Goal: Transaction & Acquisition: Purchase product/service

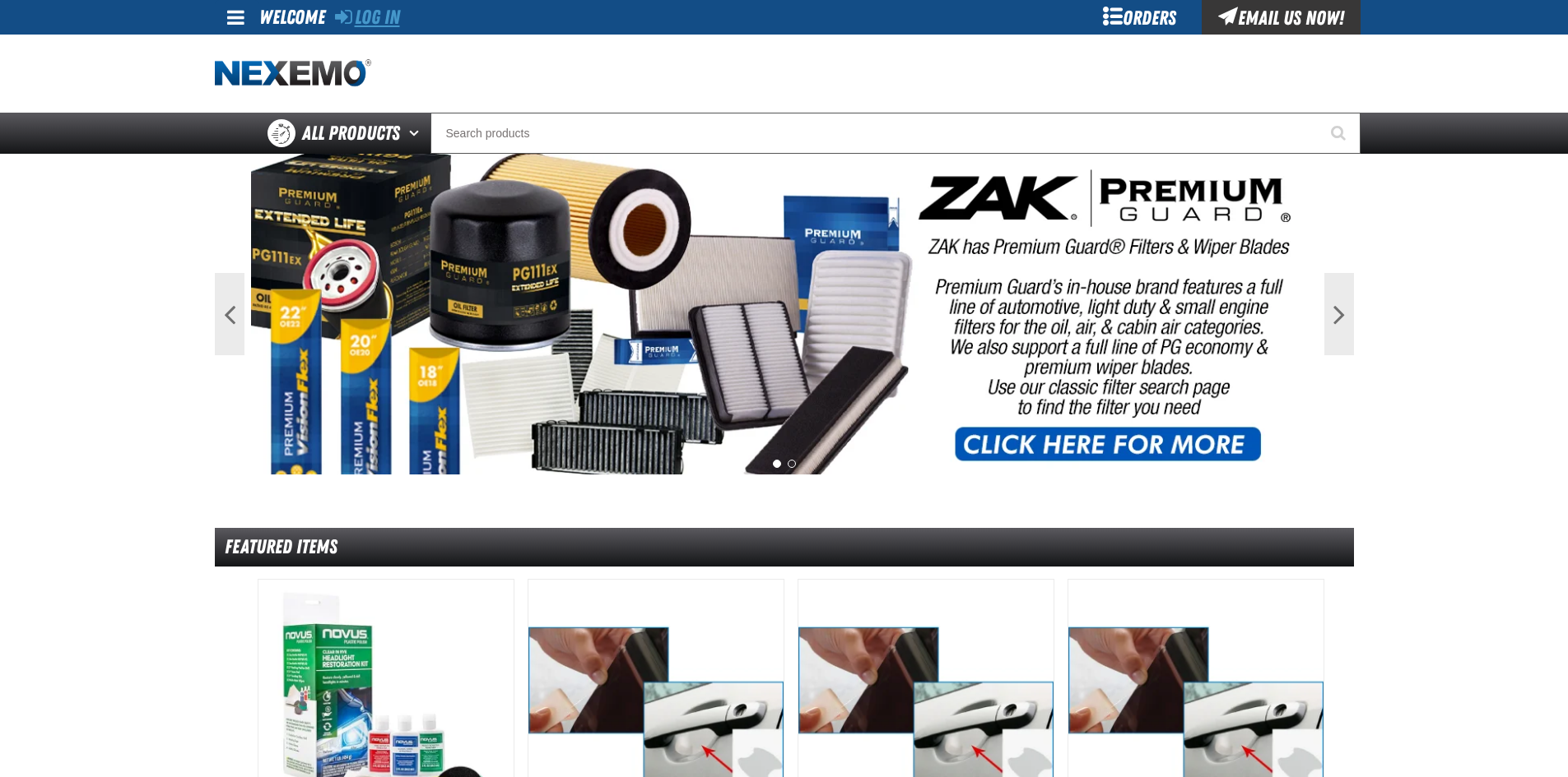
click at [391, 14] on link "Log In" at bounding box center [367, 17] width 65 height 23
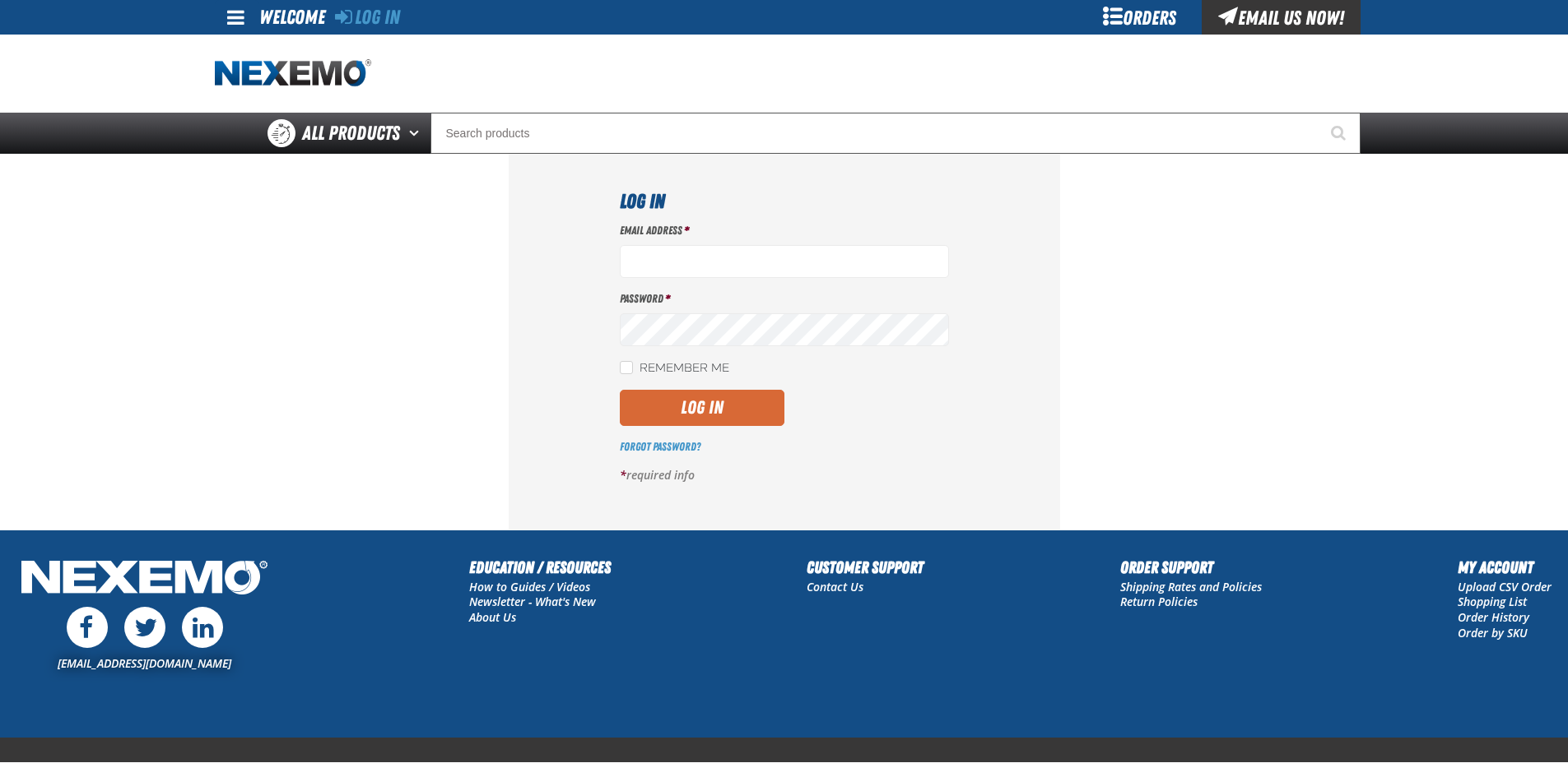
type input "igarcia@vtaig.com"
click at [692, 409] on button "Log In" at bounding box center [702, 407] width 165 height 36
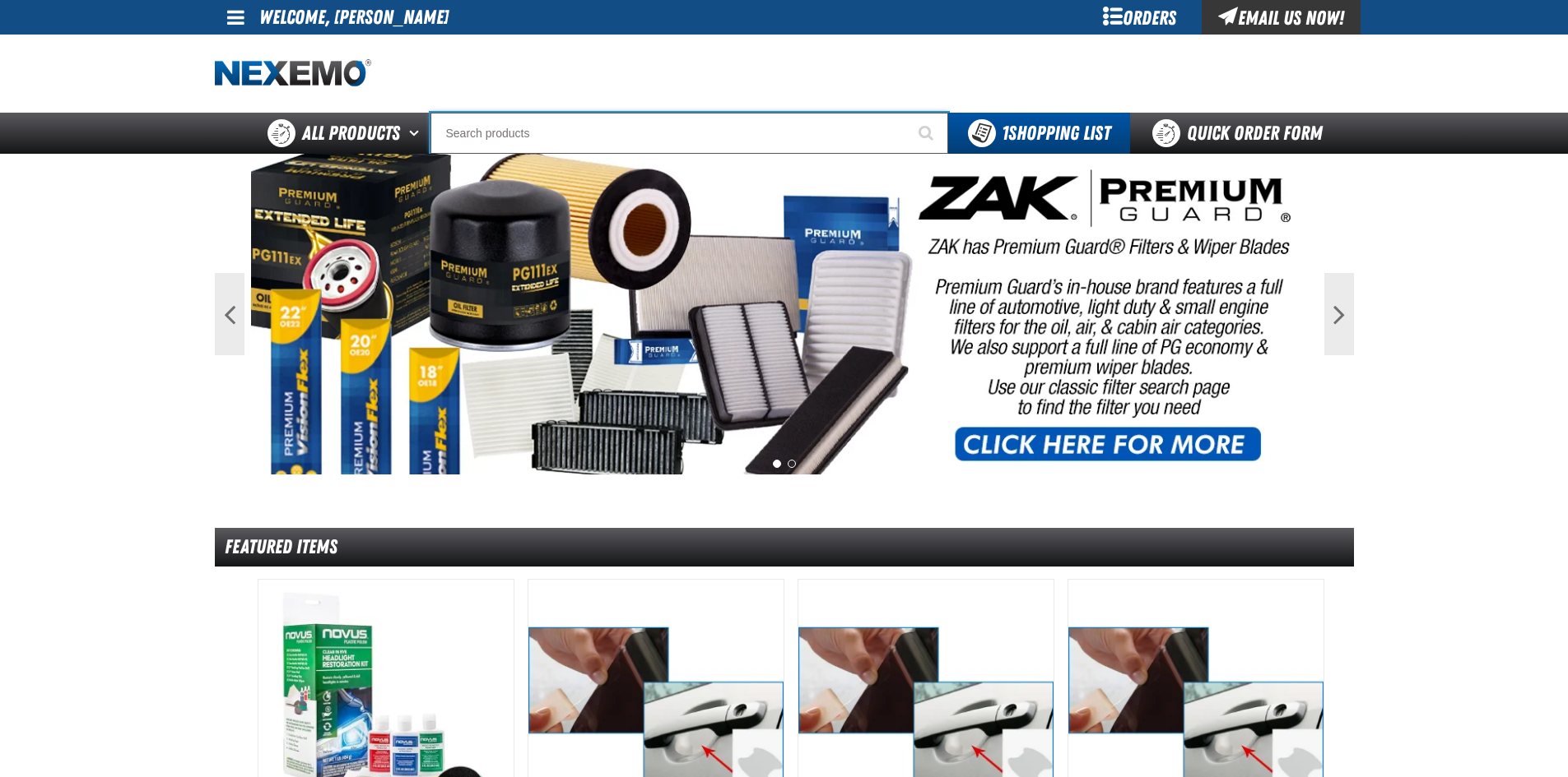
click at [530, 131] on input "Search" at bounding box center [689, 133] width 518 height 42
type input "C"
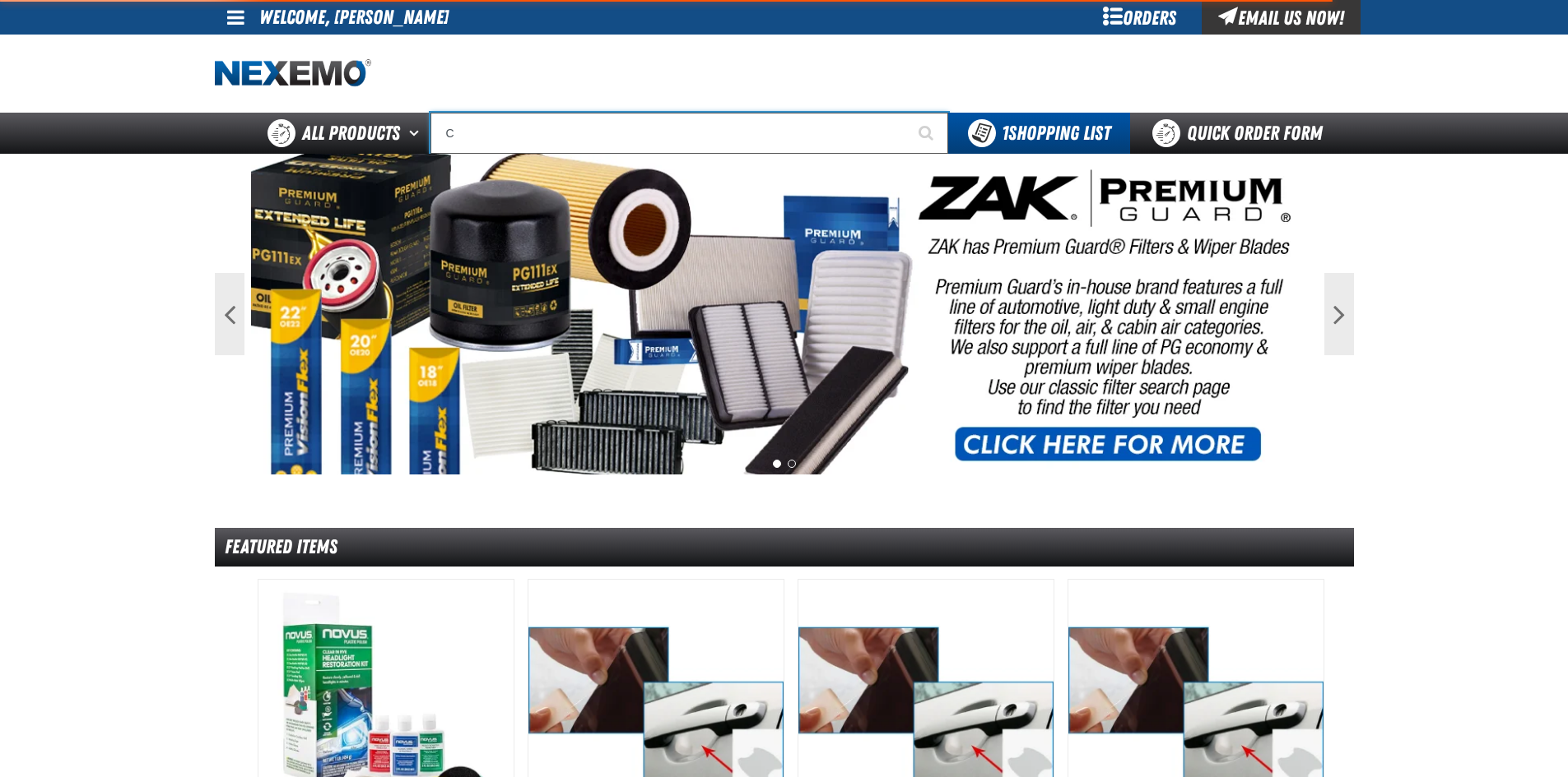
type input "C Alkaline Battery 1.5 Volt (12 per pack)"
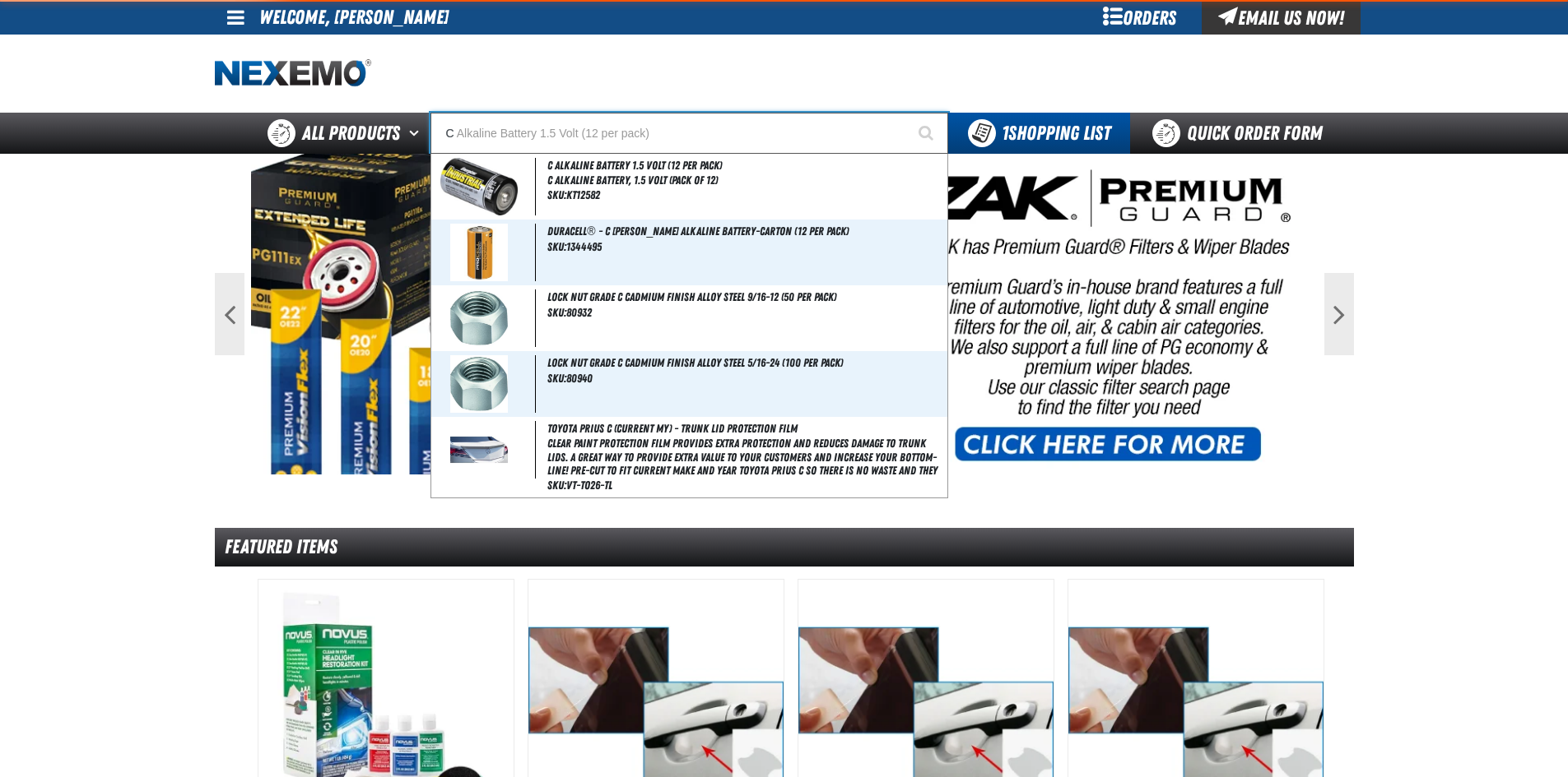
type input "CO"
type input "CONSIGNWEL"
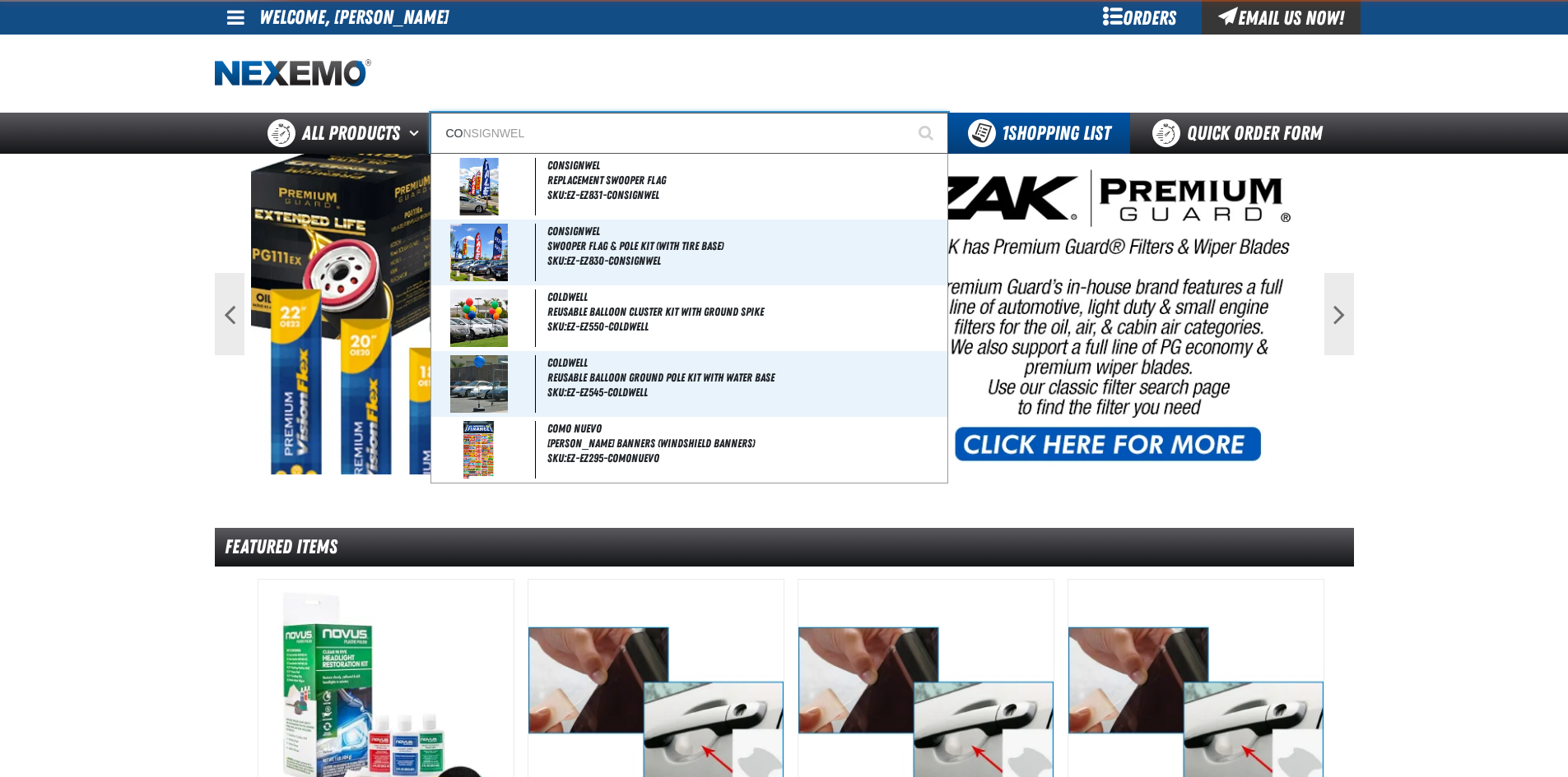
type input "COM"
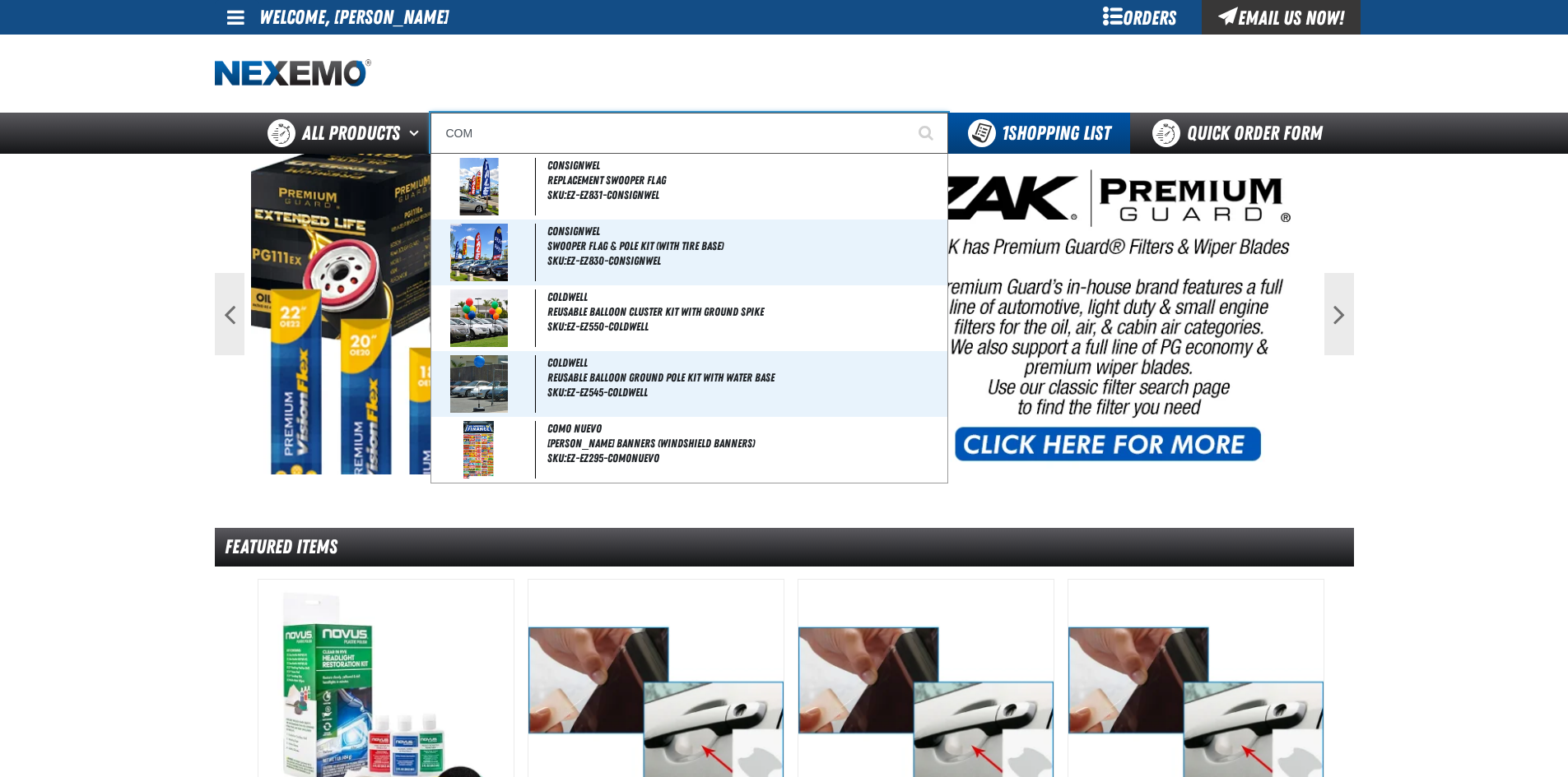
type input "COMO NUEVO"
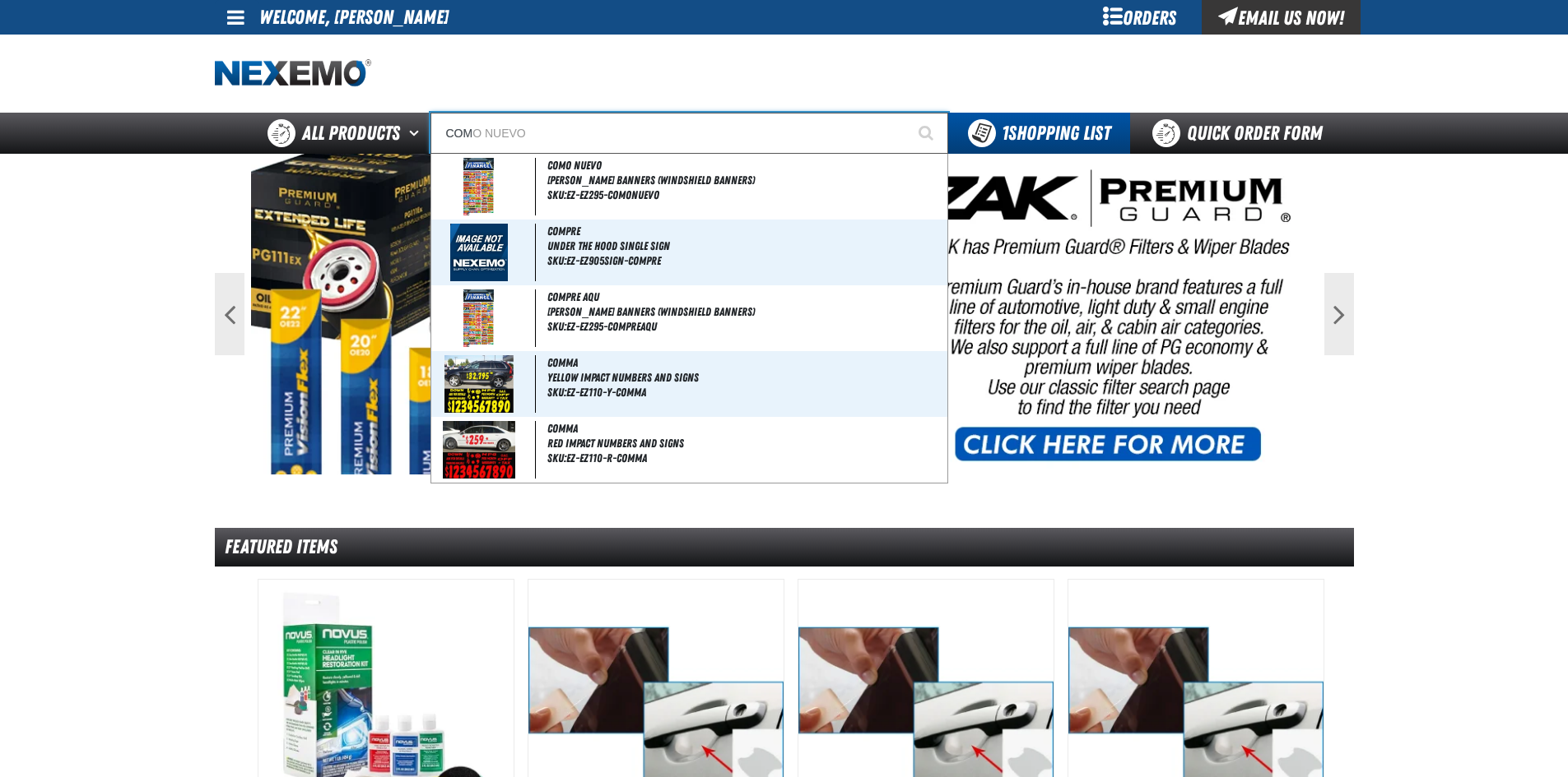
type input "CO"
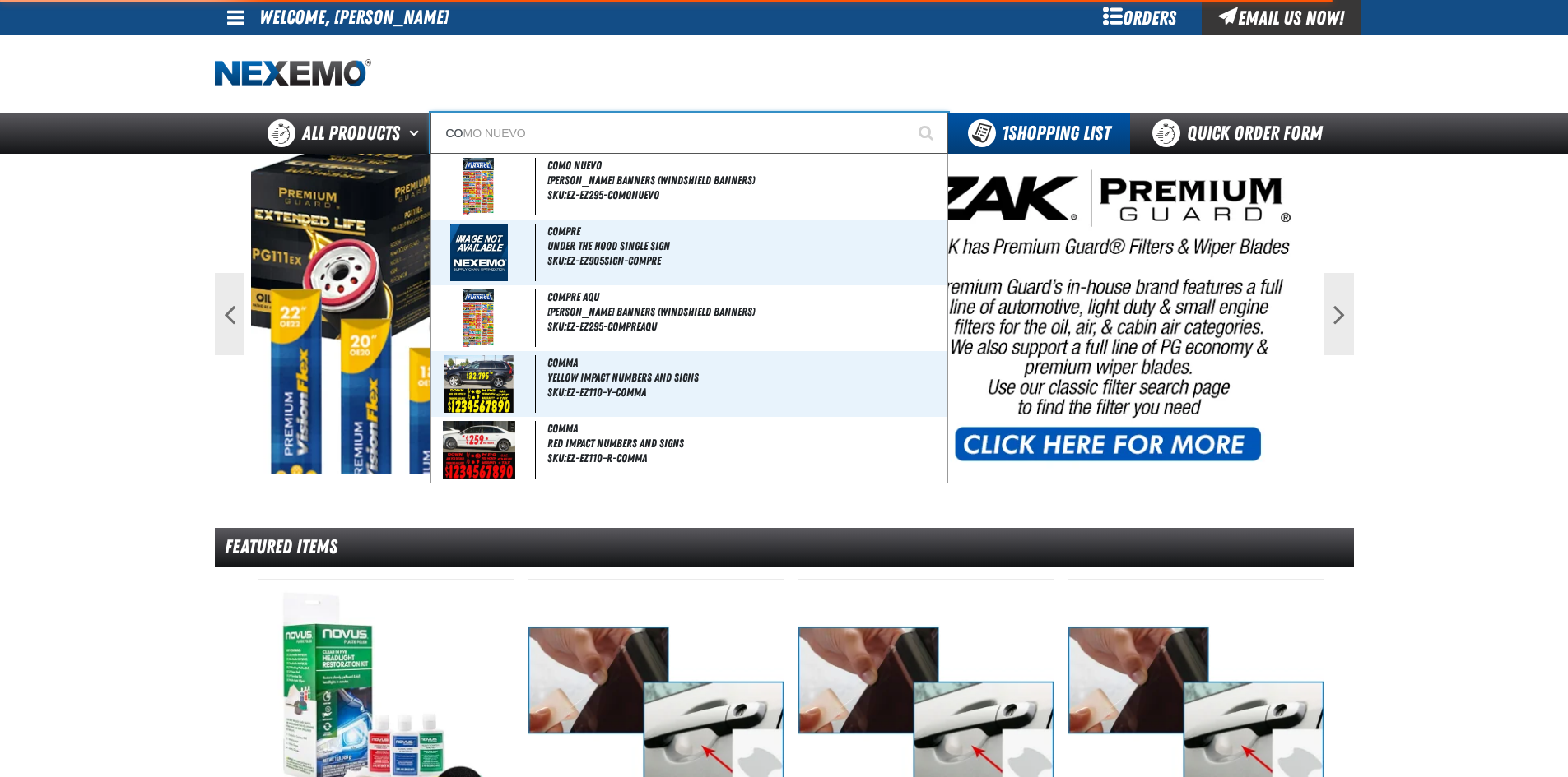
type input "CONSIGNWEL"
type input "C"
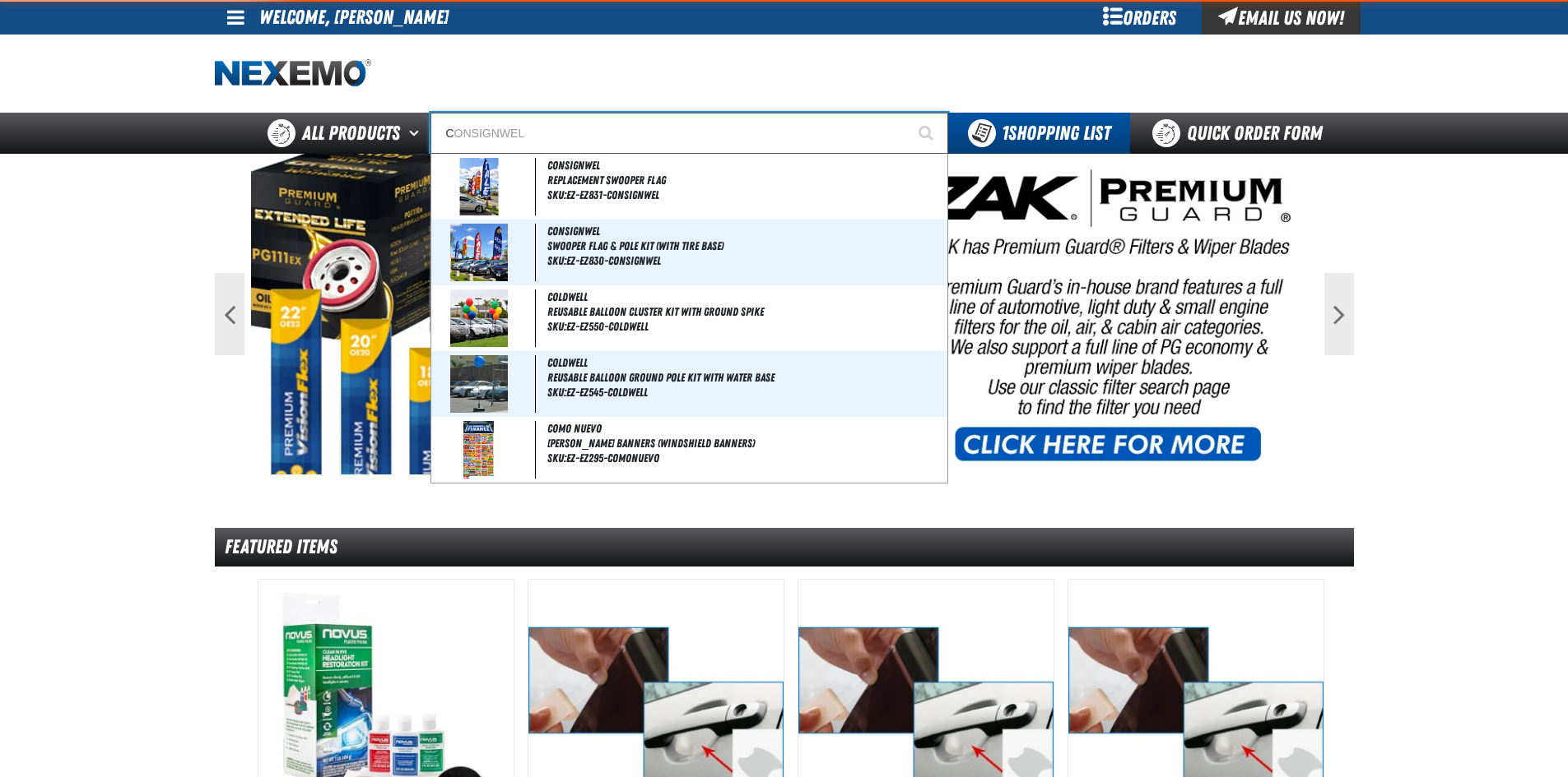
type input "C Alkaline Battery 1.5 Volt (12 per pack)"
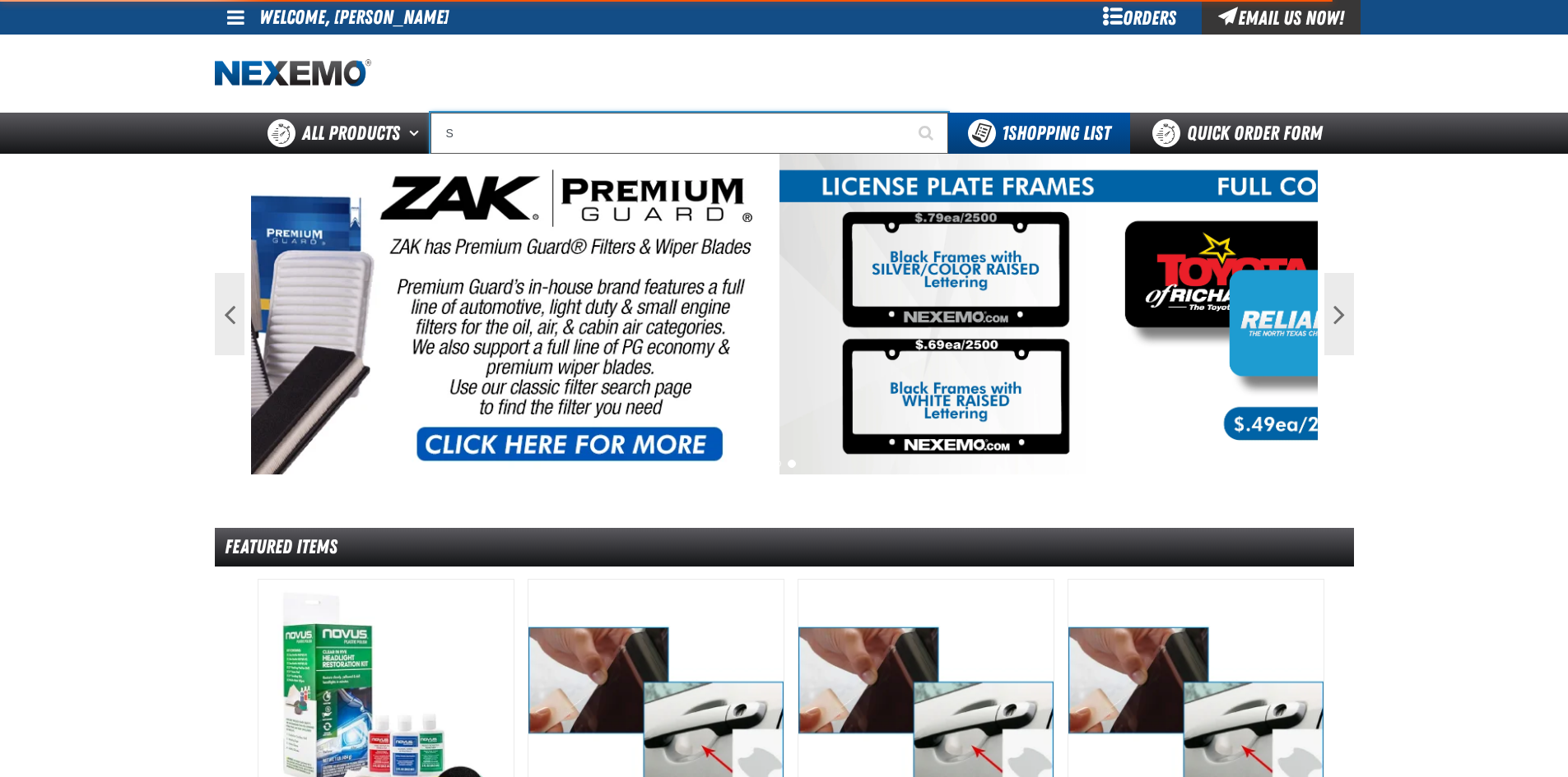
type input "SE"
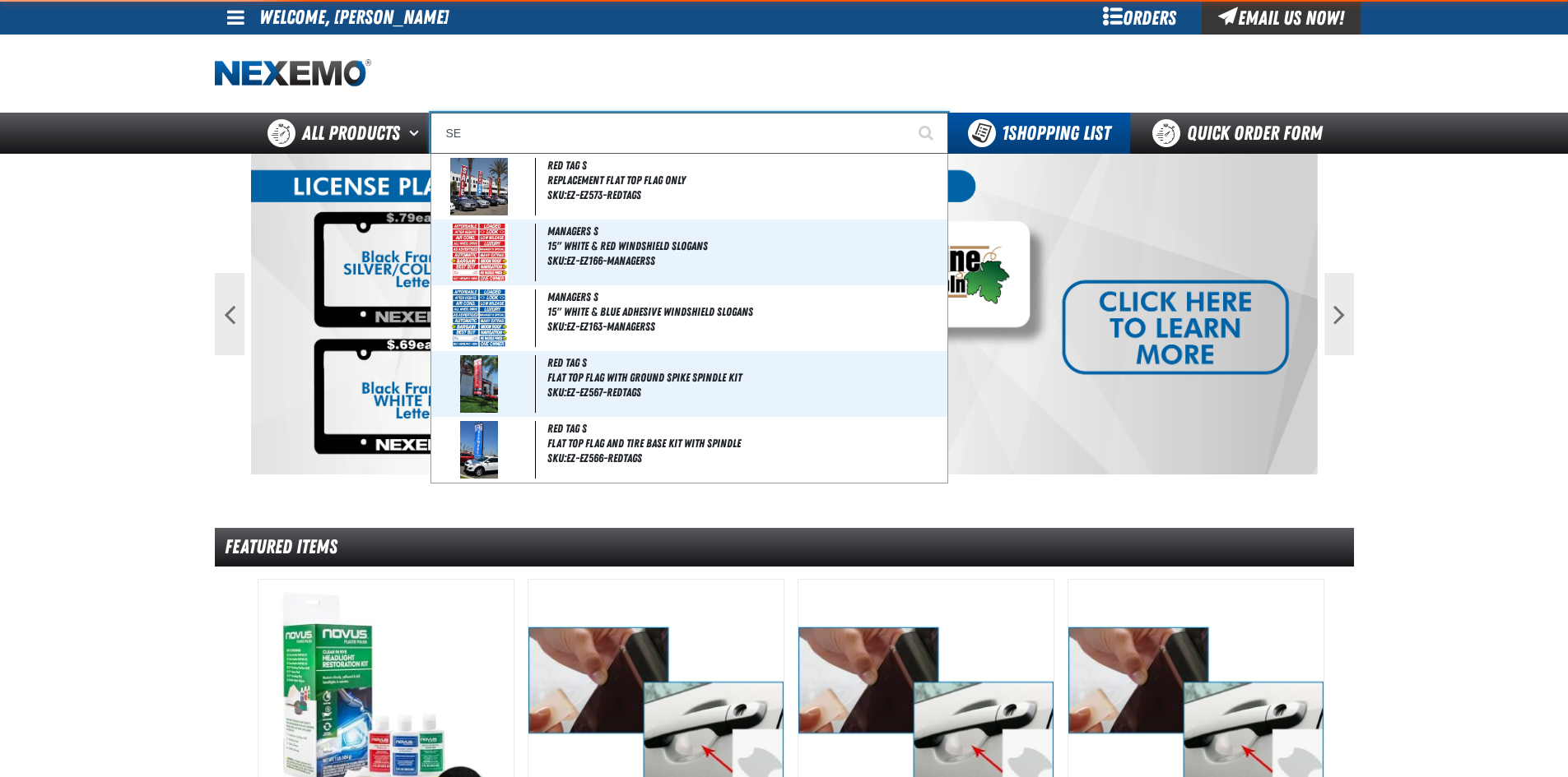
type input "SE HABLA"
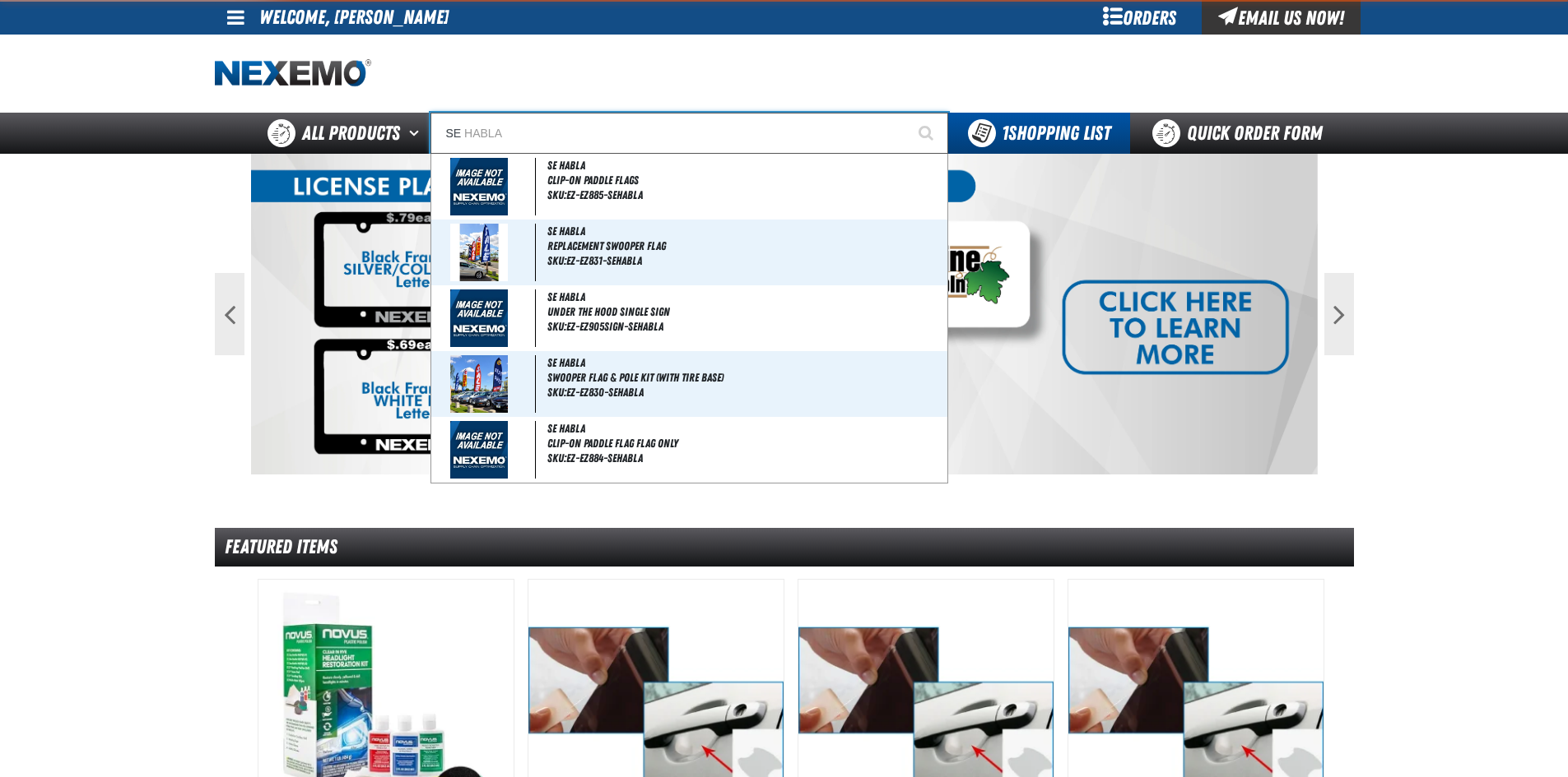
type input "SER"
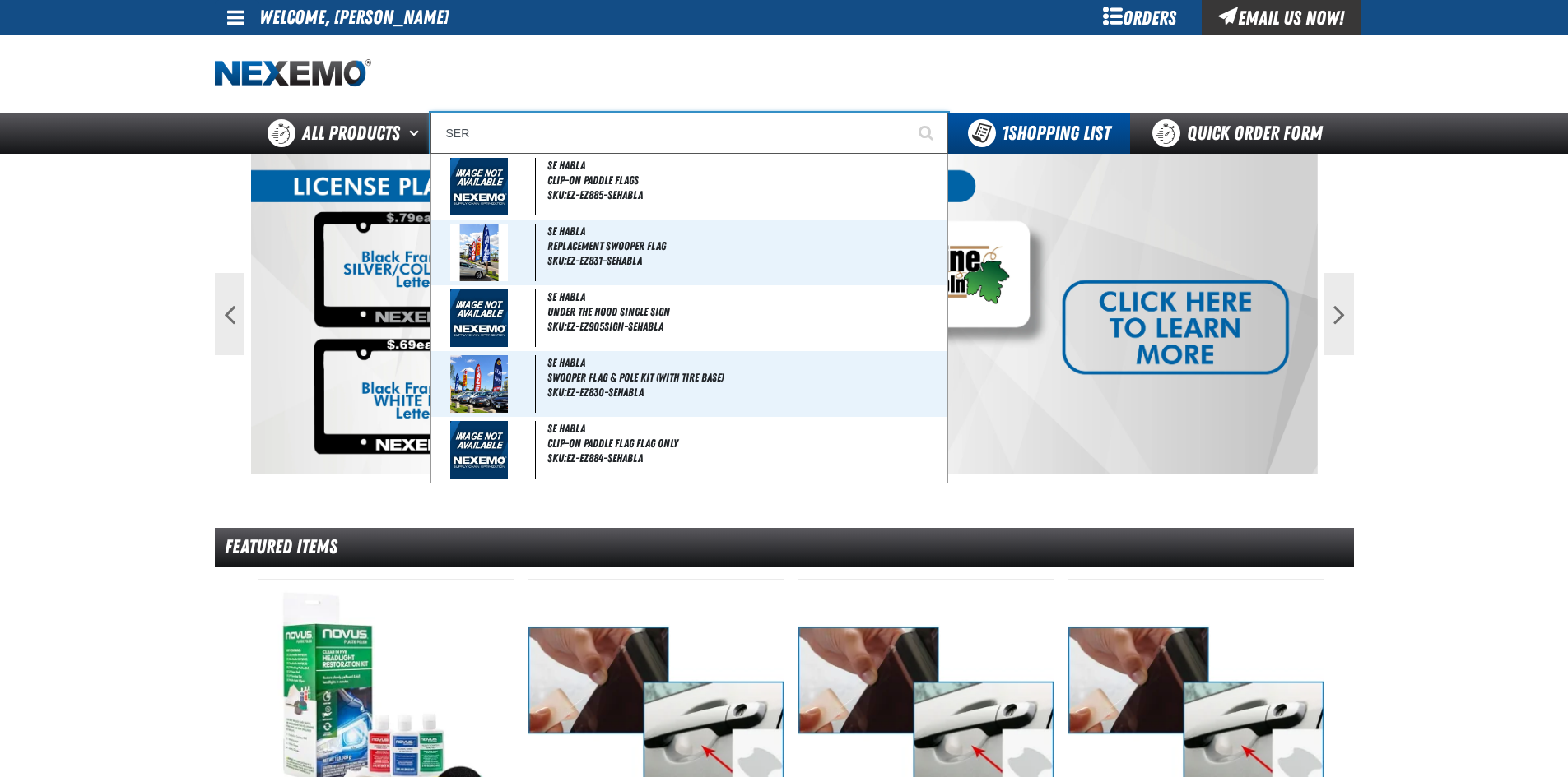
type input "SERVICE"
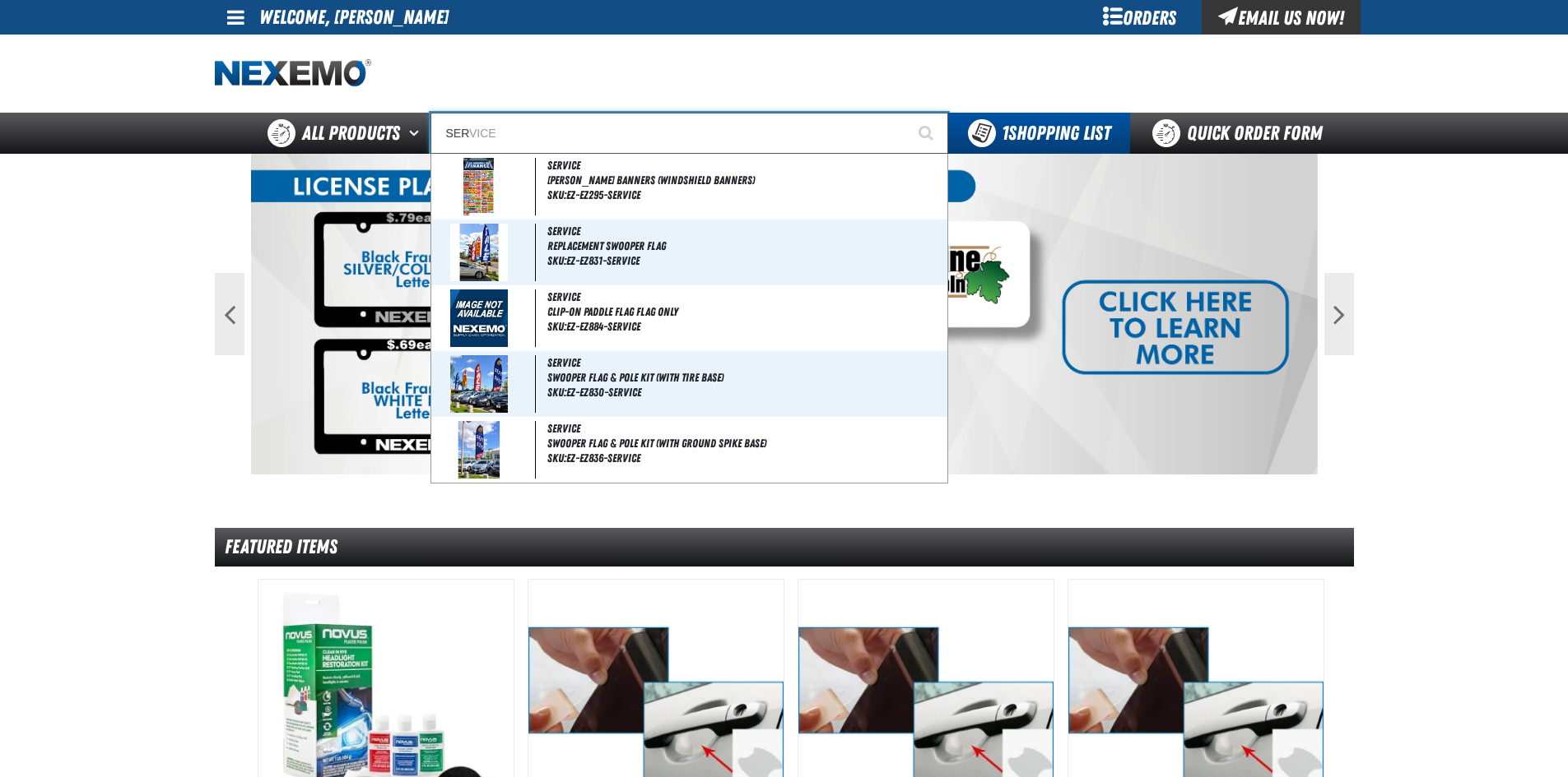
type input "SERV"
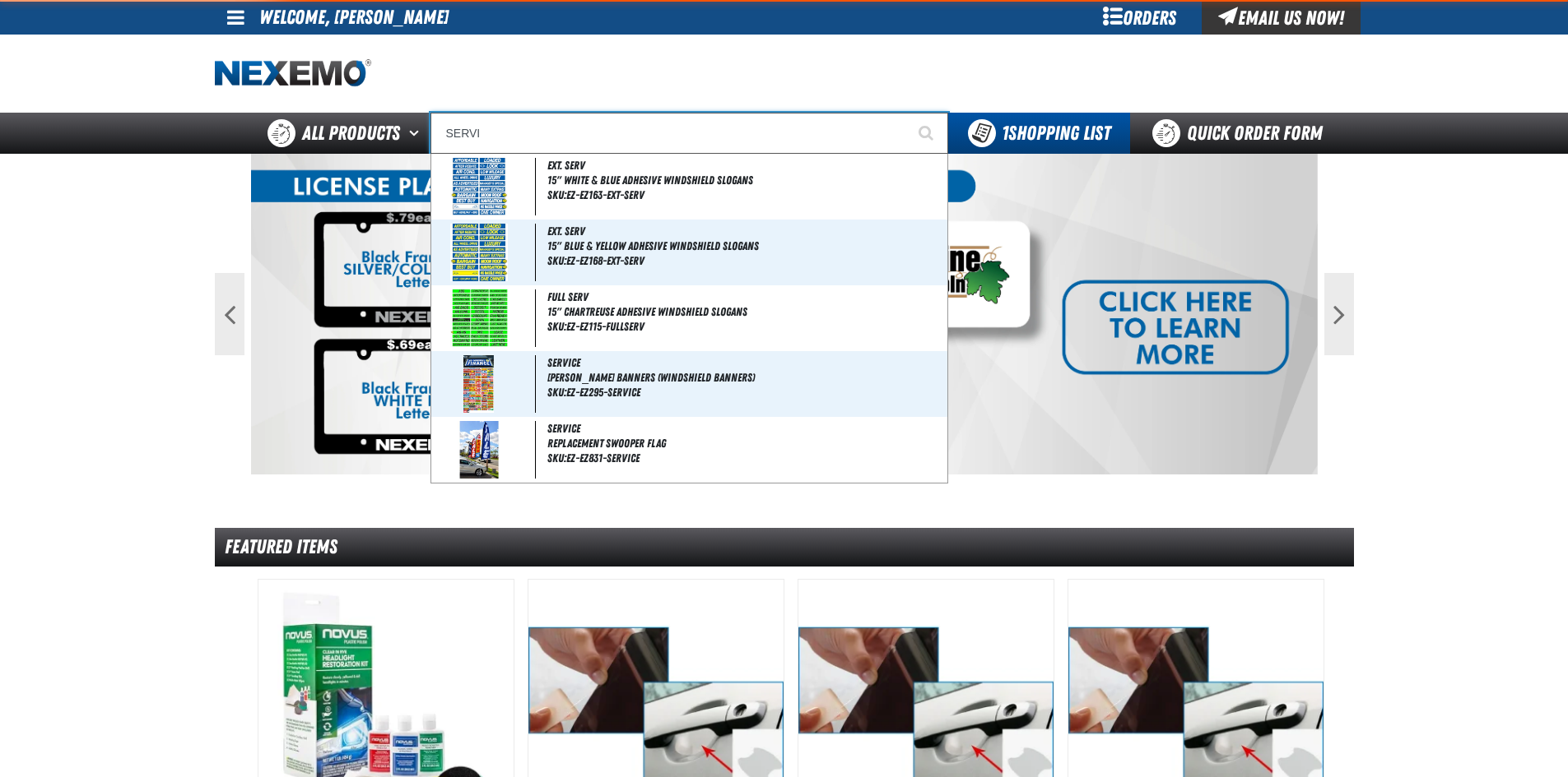
type input "SERVIC"
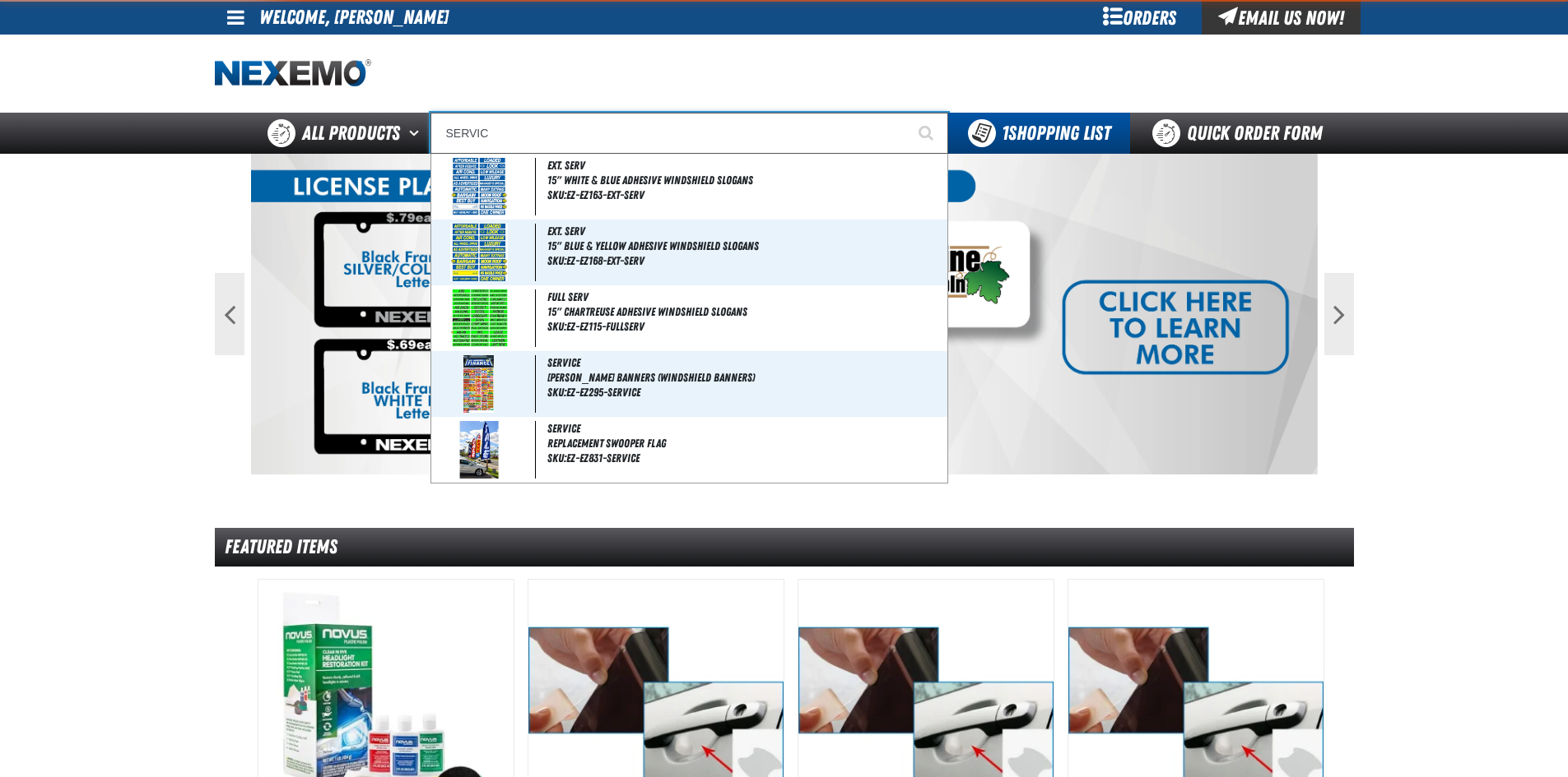
type input "SERVICE"
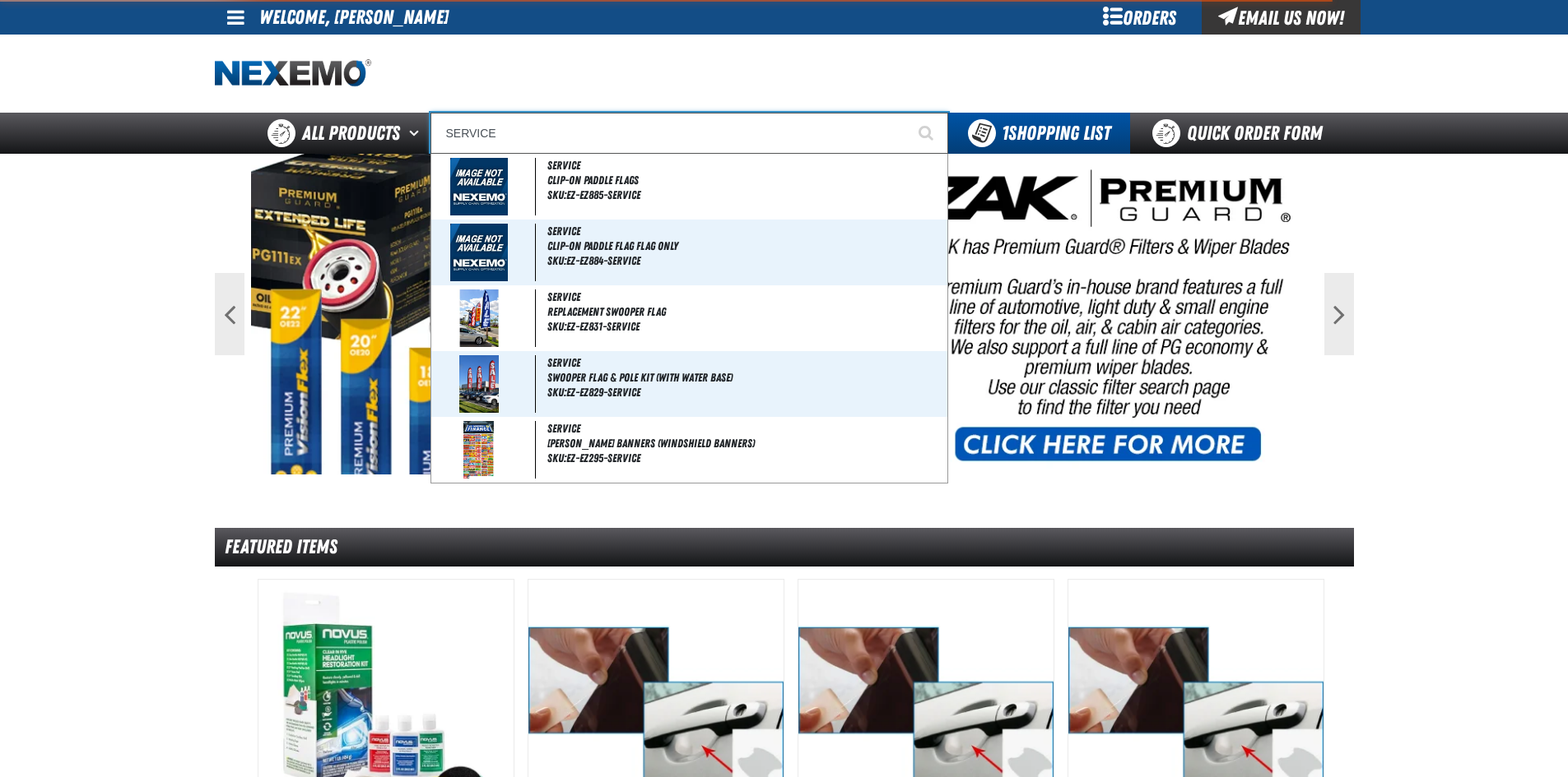
type input "SERVIC"
type input "SERVICE"
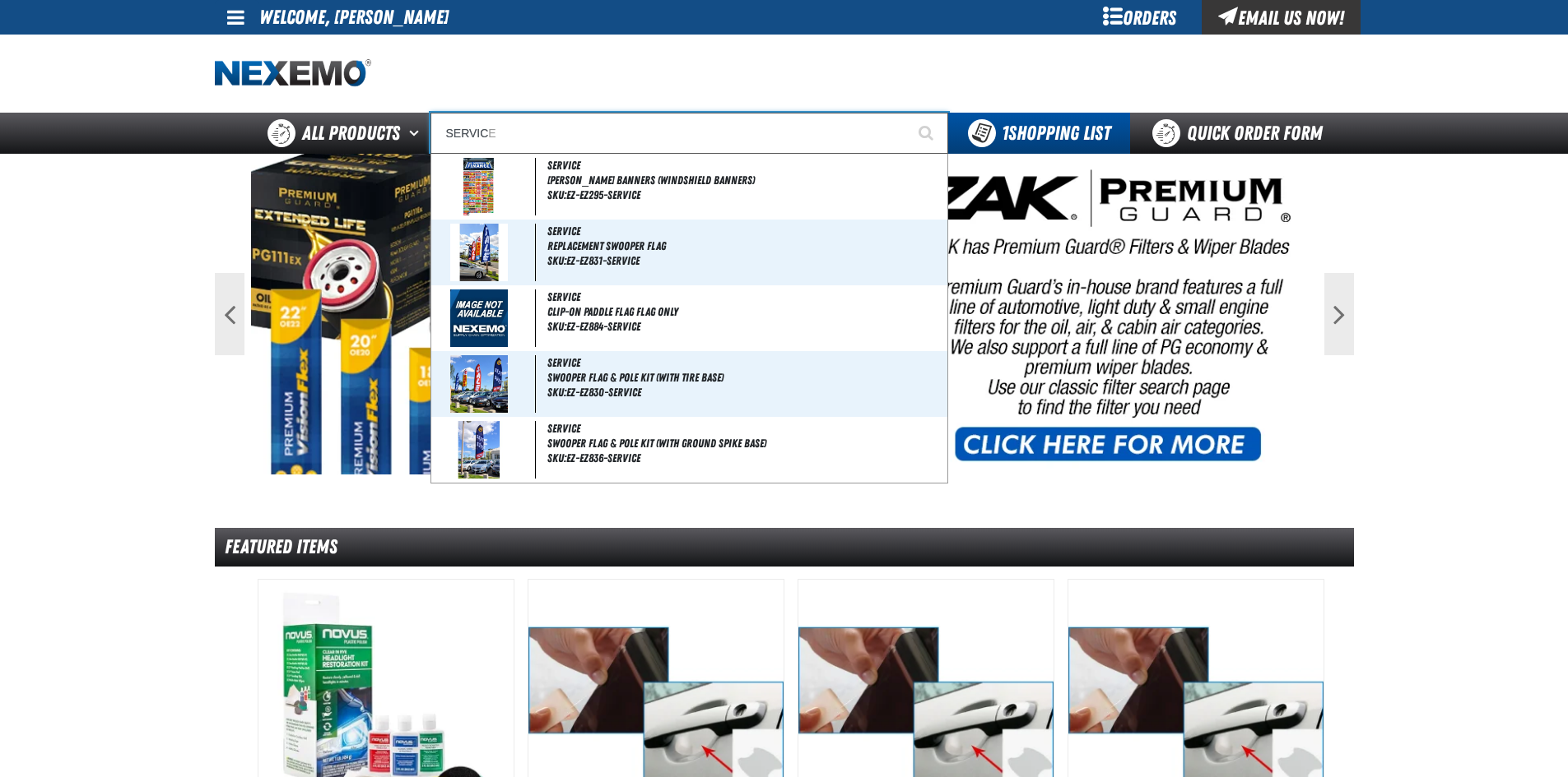
type input "SERVI"
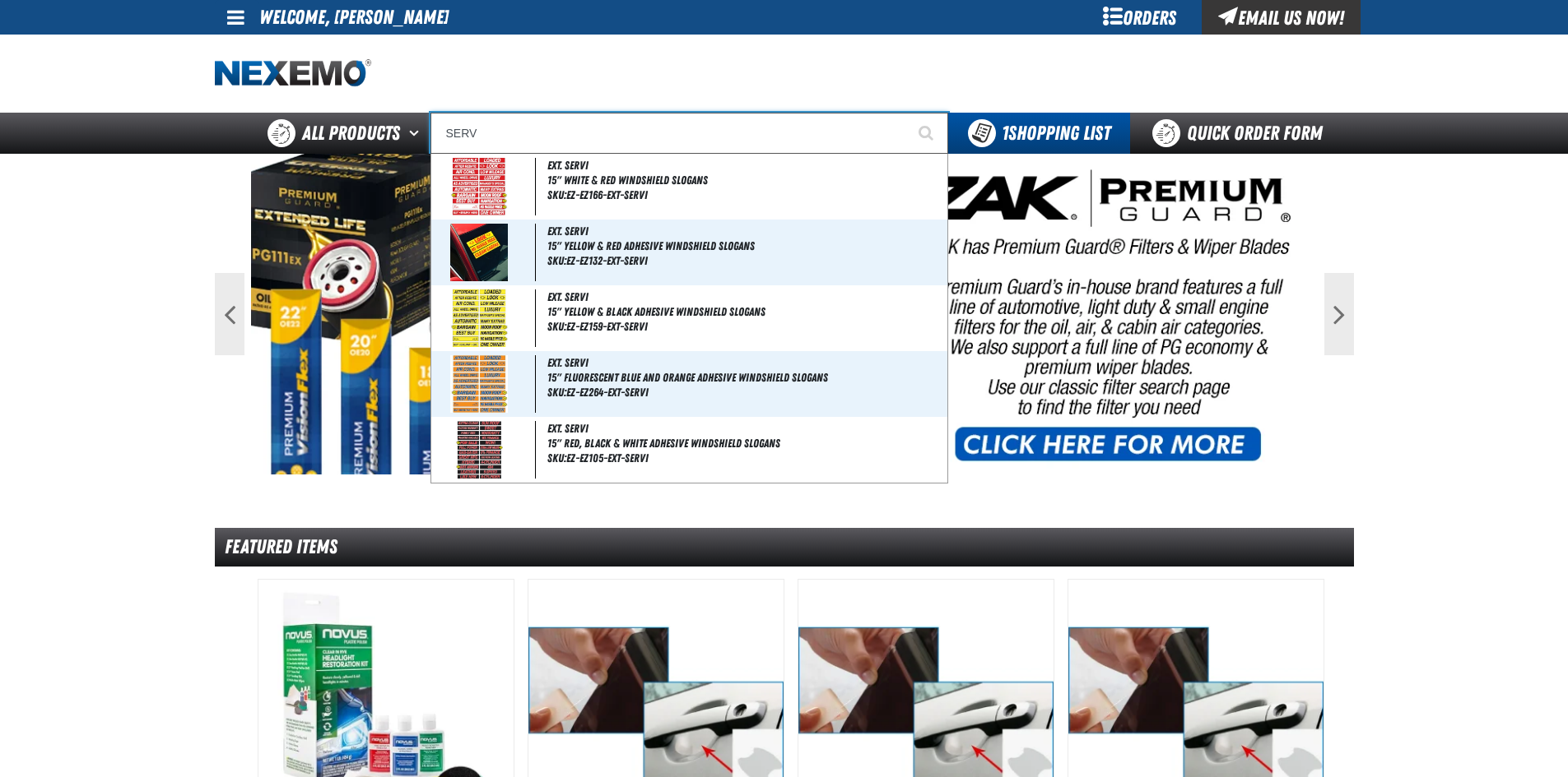
type input "SER"
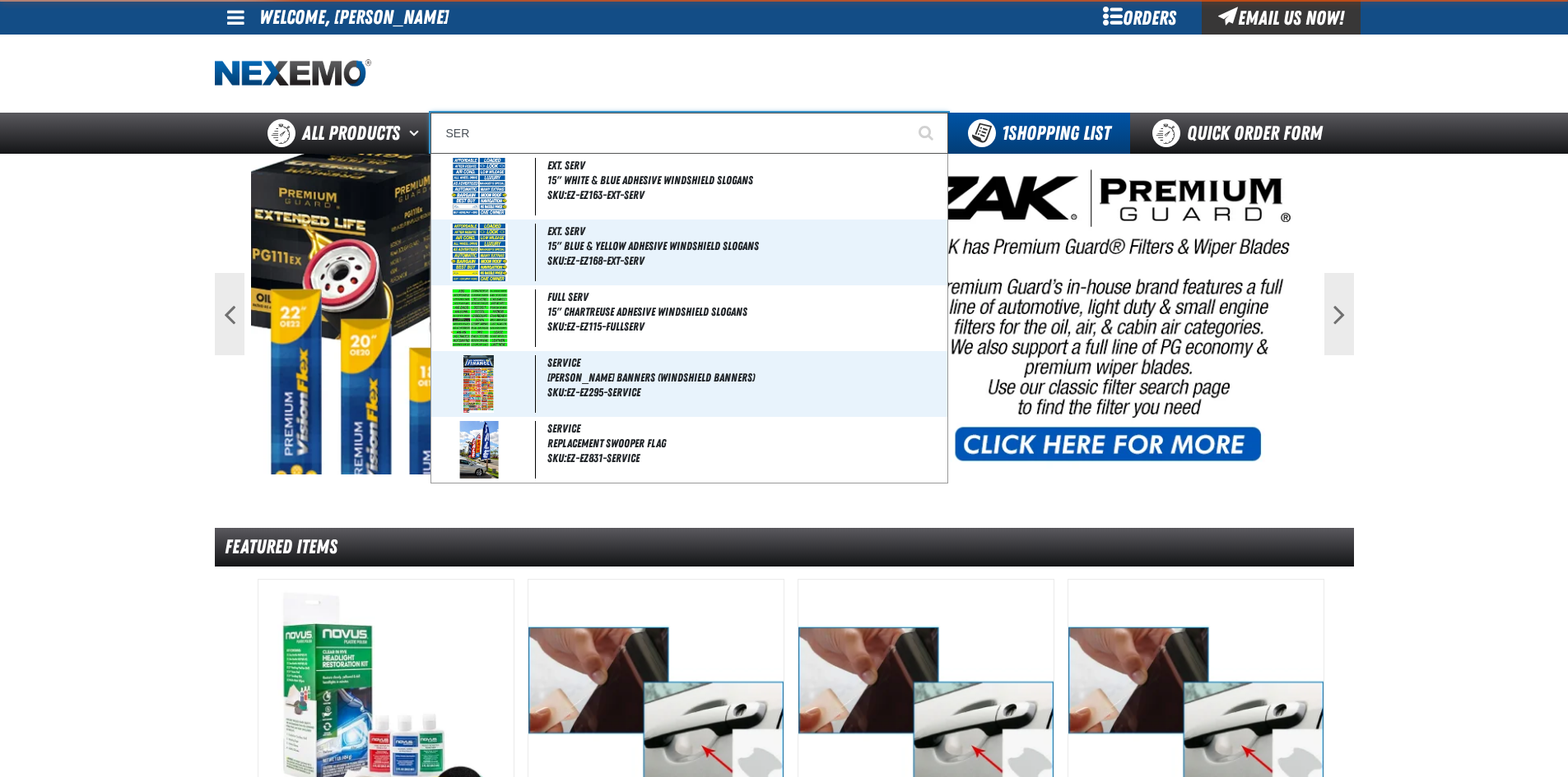
type input "SERVICE"
type input "SE"
type input "SE HABLA"
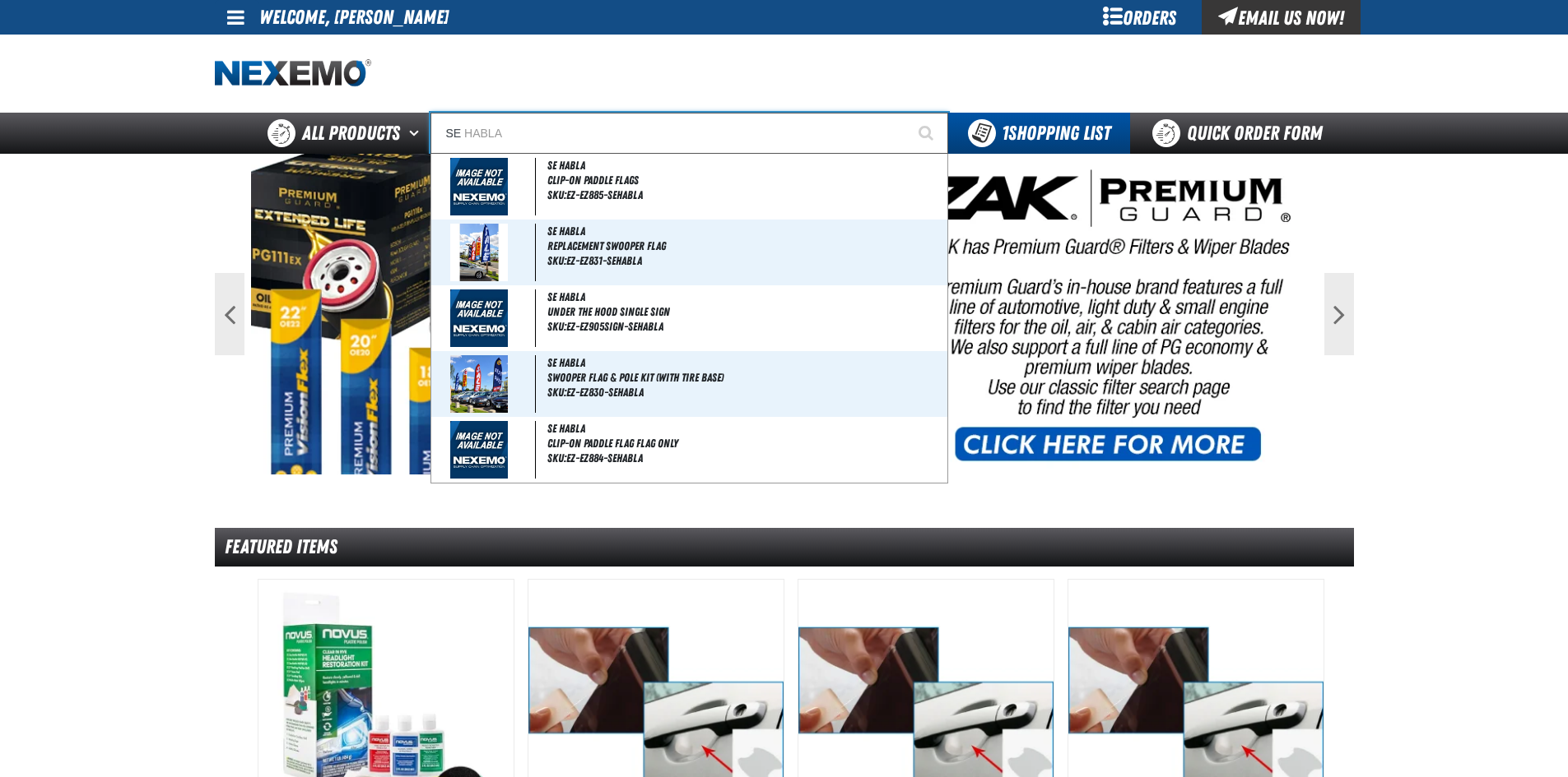
type input "S"
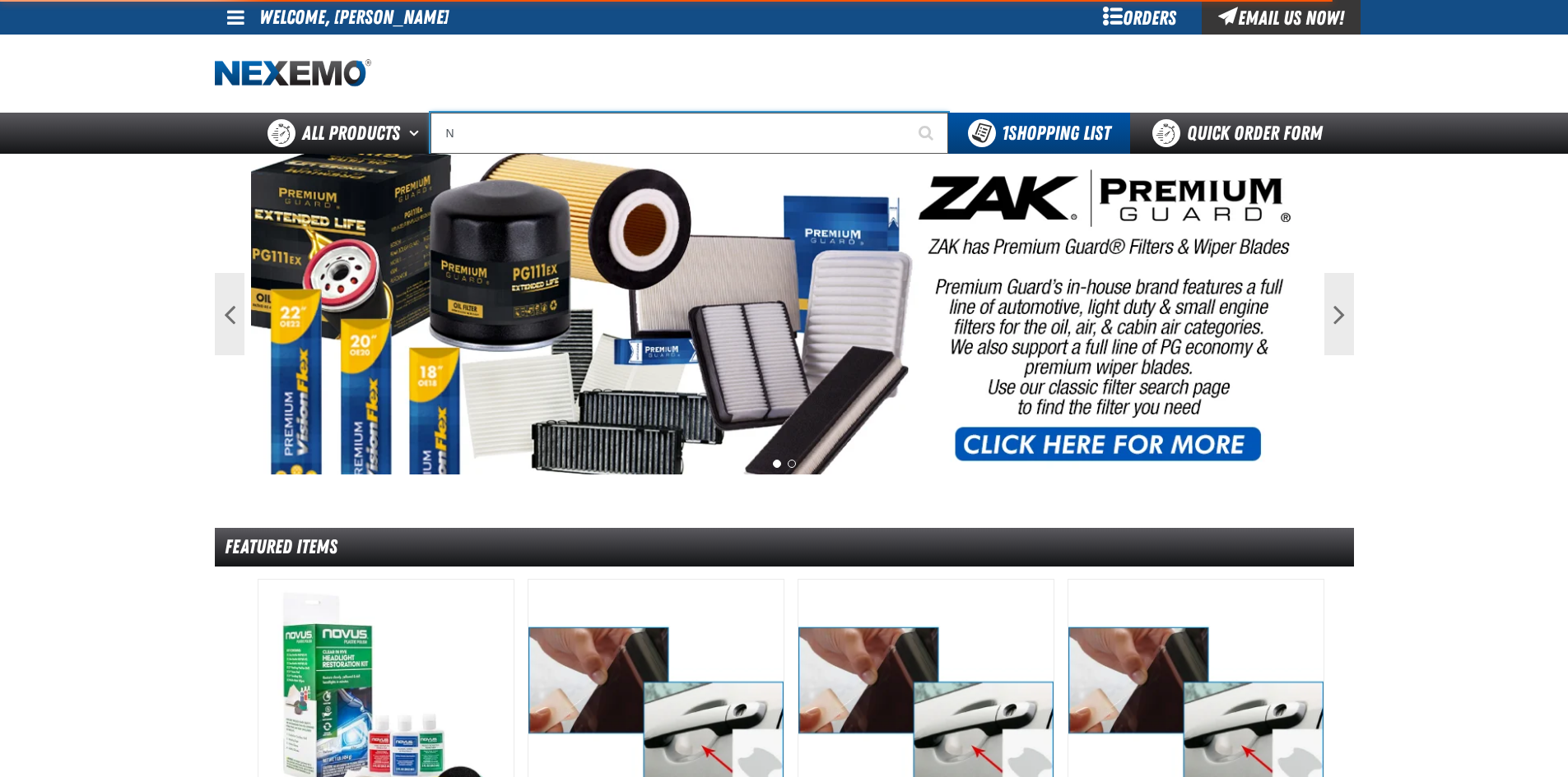
type input "NI"
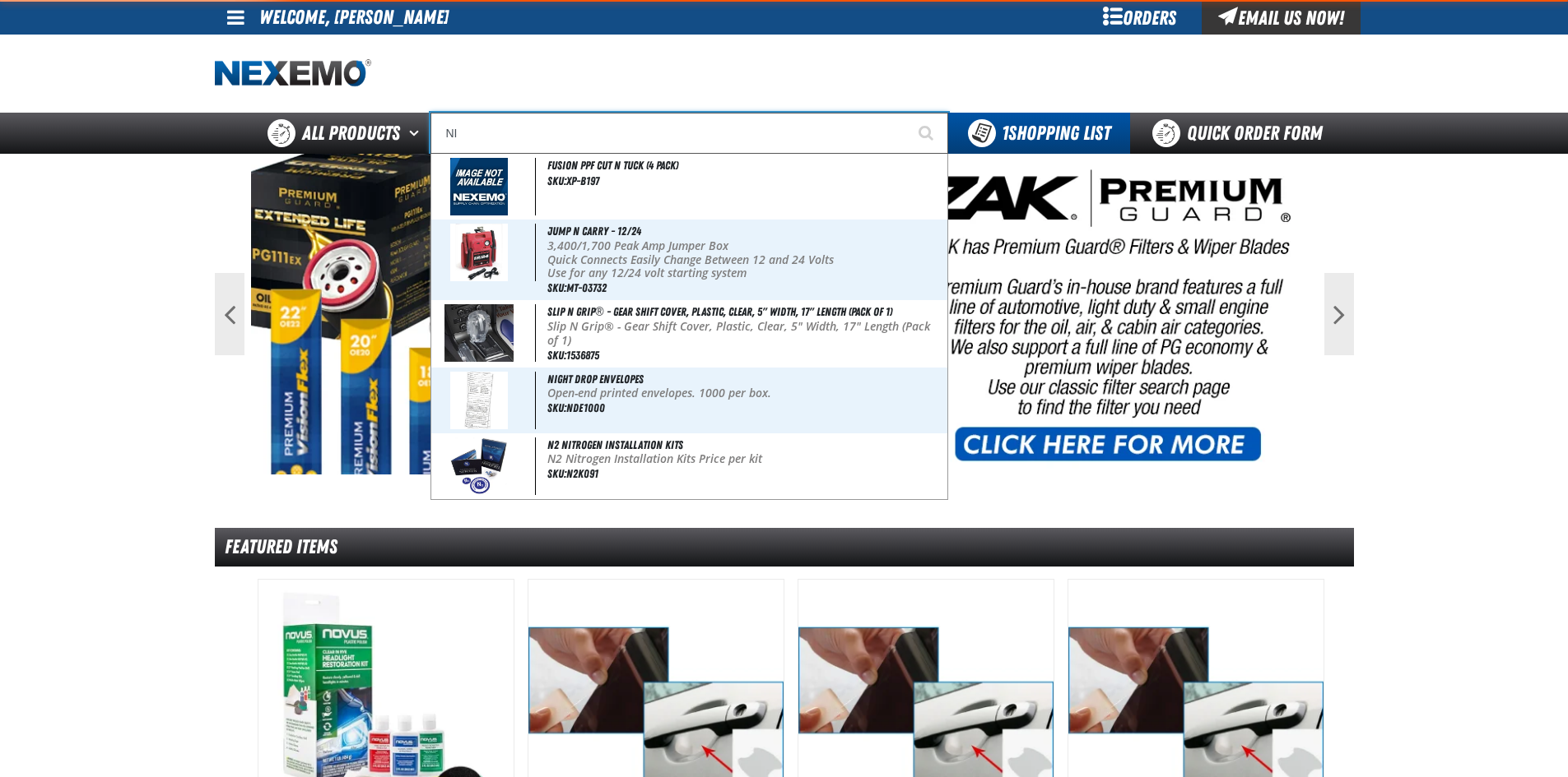
type input "NISSAN"
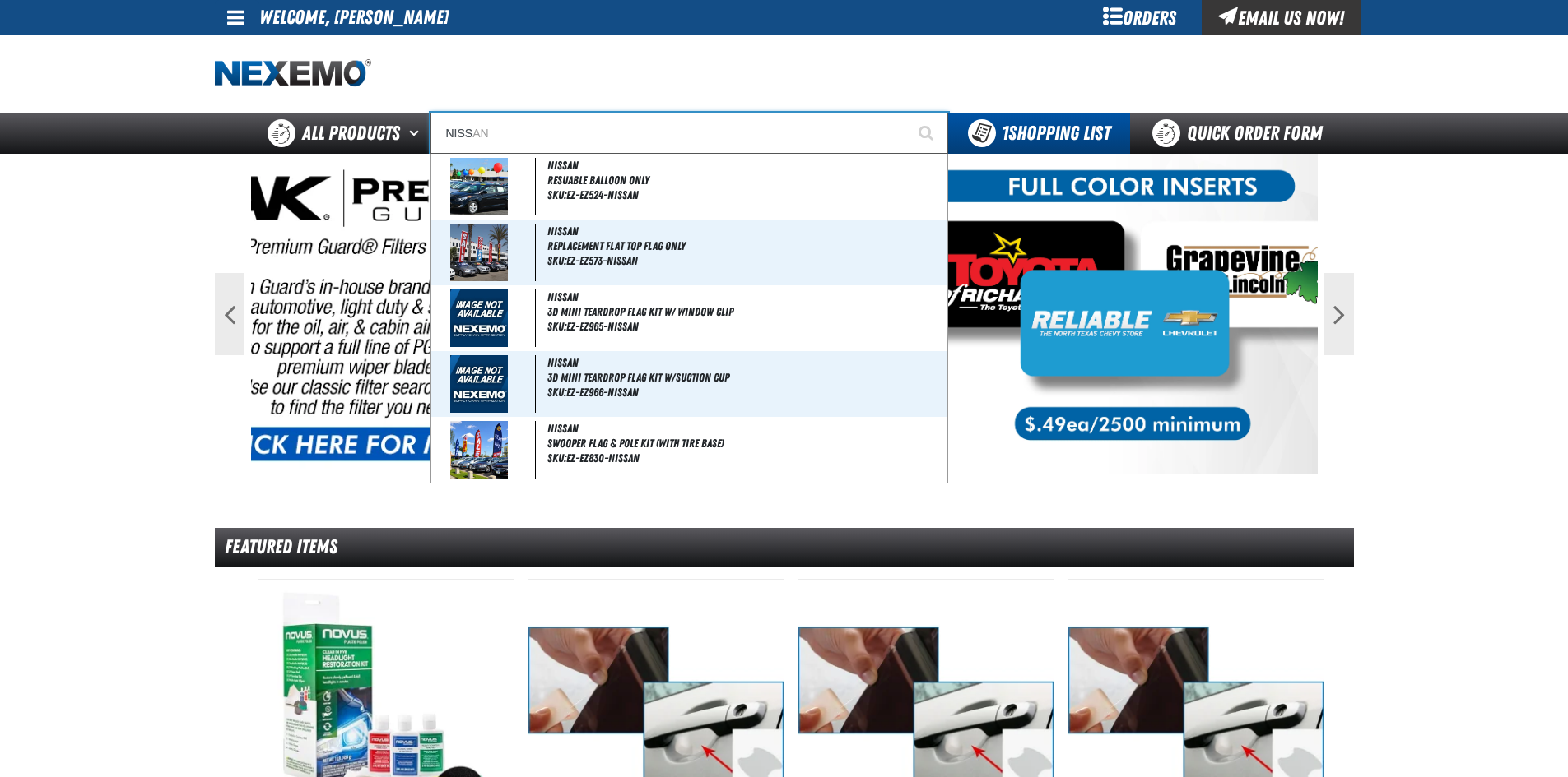
type input "NISSA"
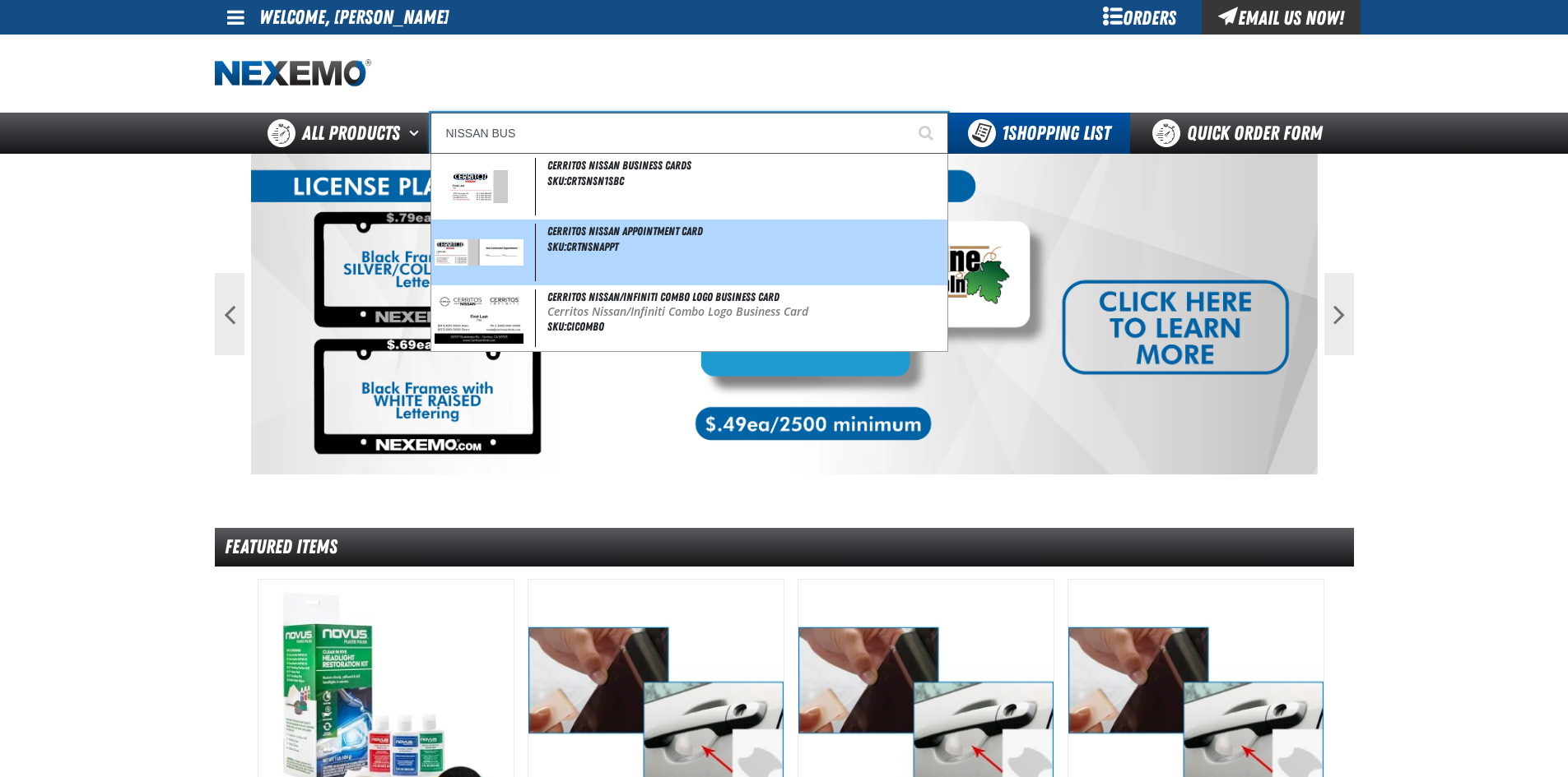
click at [484, 244] on img at bounding box center [479, 252] width 90 height 25
type input "Cerritos Nissan Appointment Card"
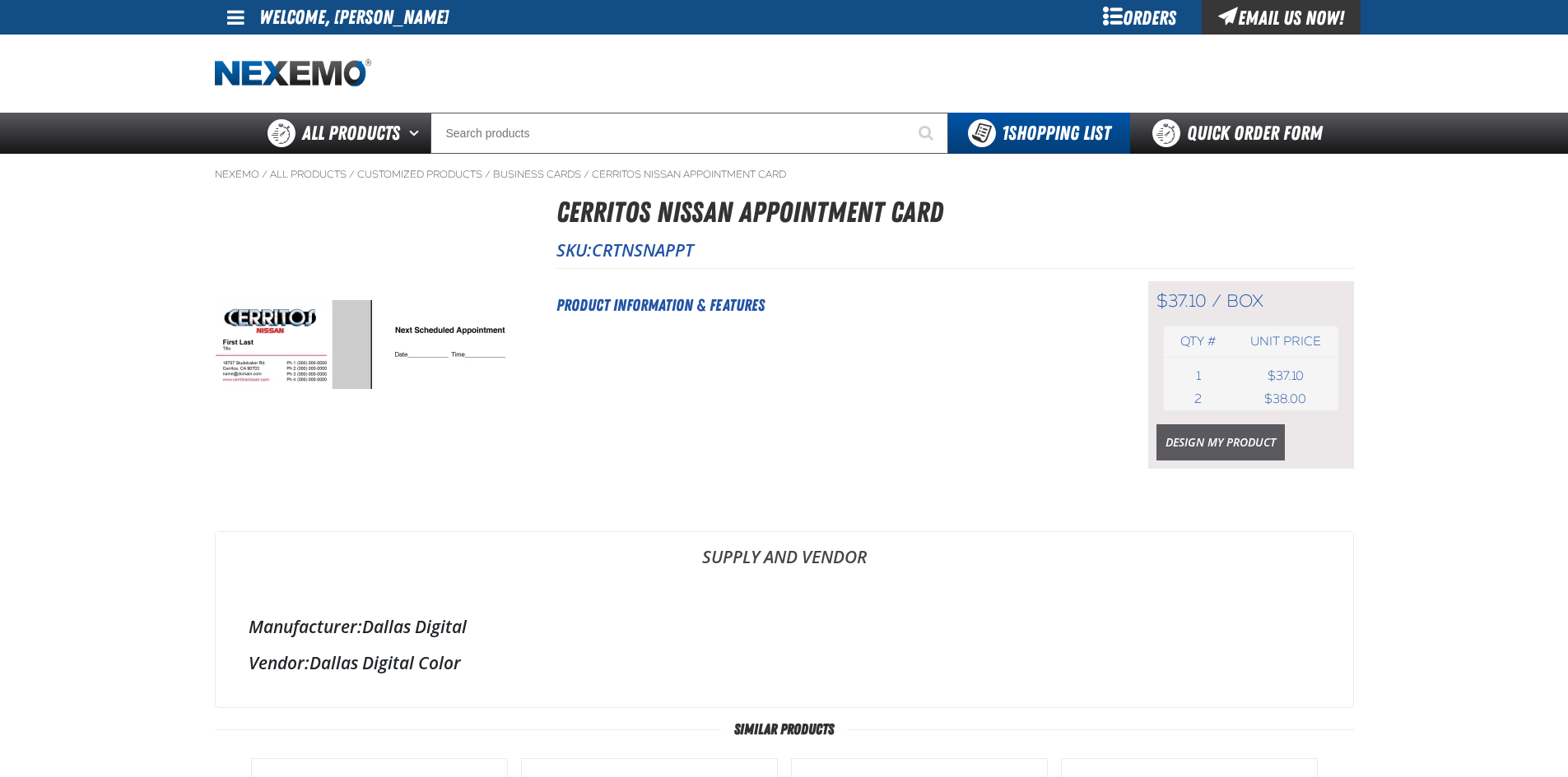
click at [1194, 440] on link "Design My Product" at bounding box center [1221, 442] width 129 height 36
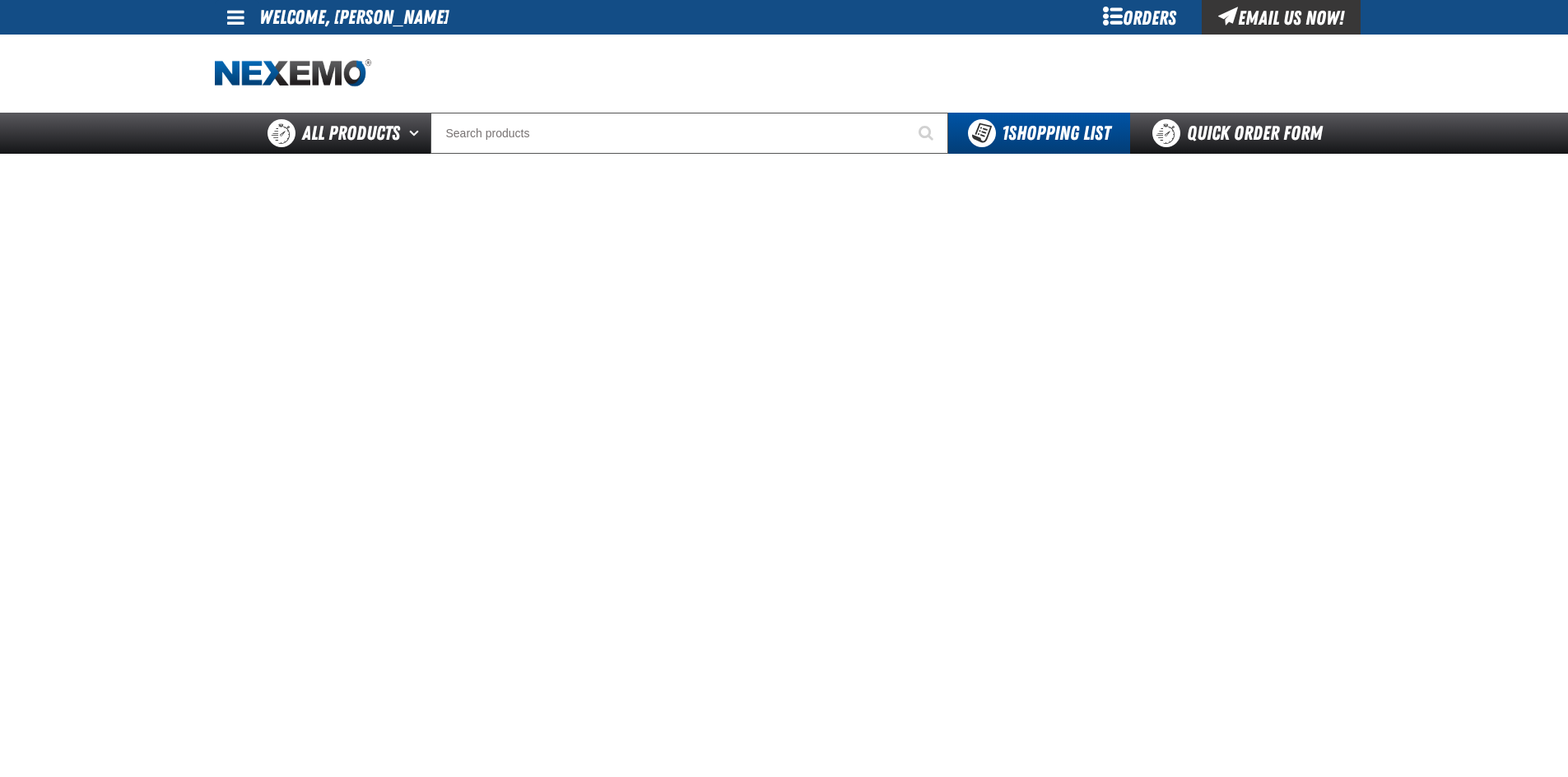
click at [1115, 14] on div "Orders" at bounding box center [1140, 17] width 124 height 35
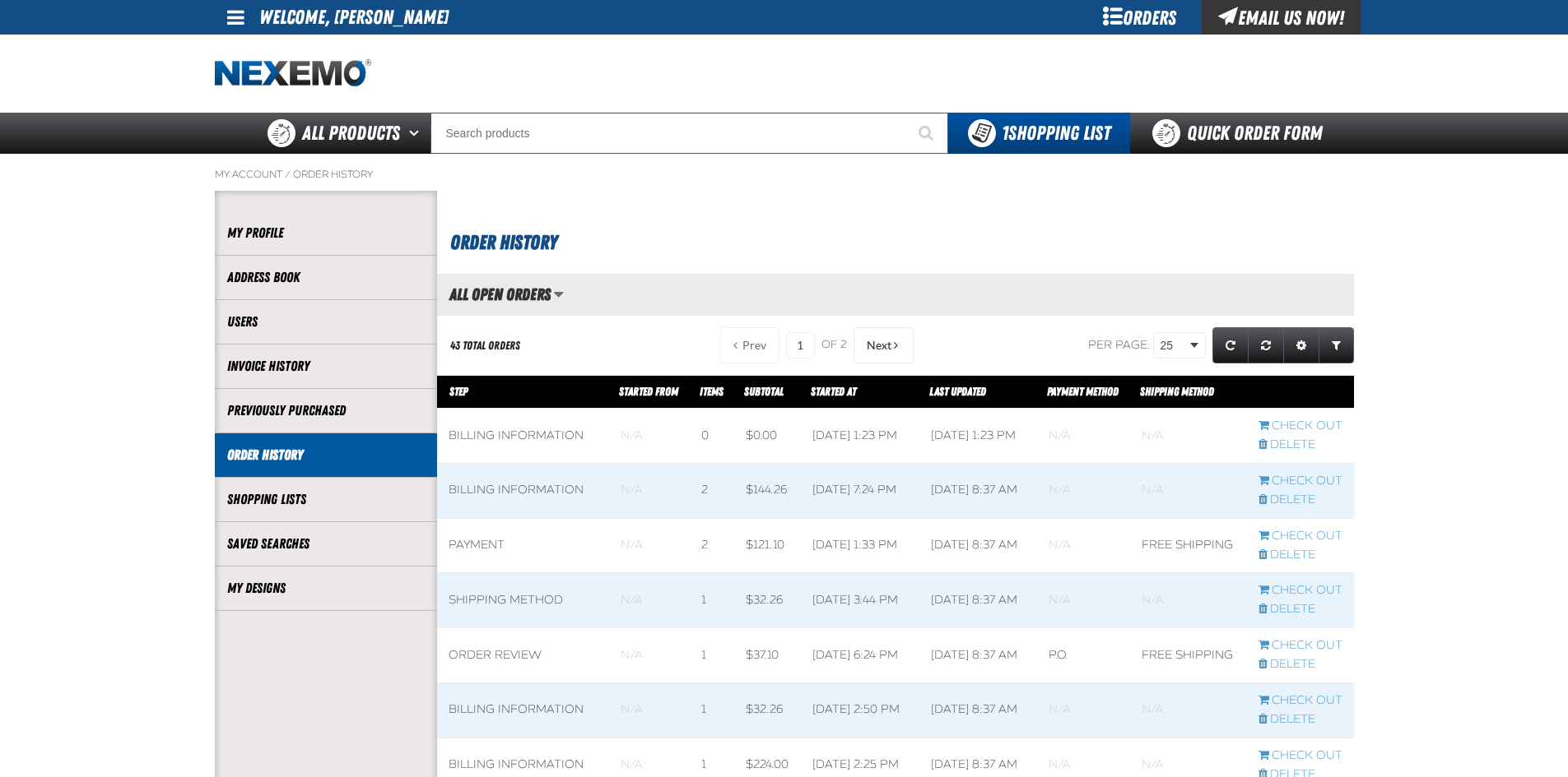
scroll to position [1, 1]
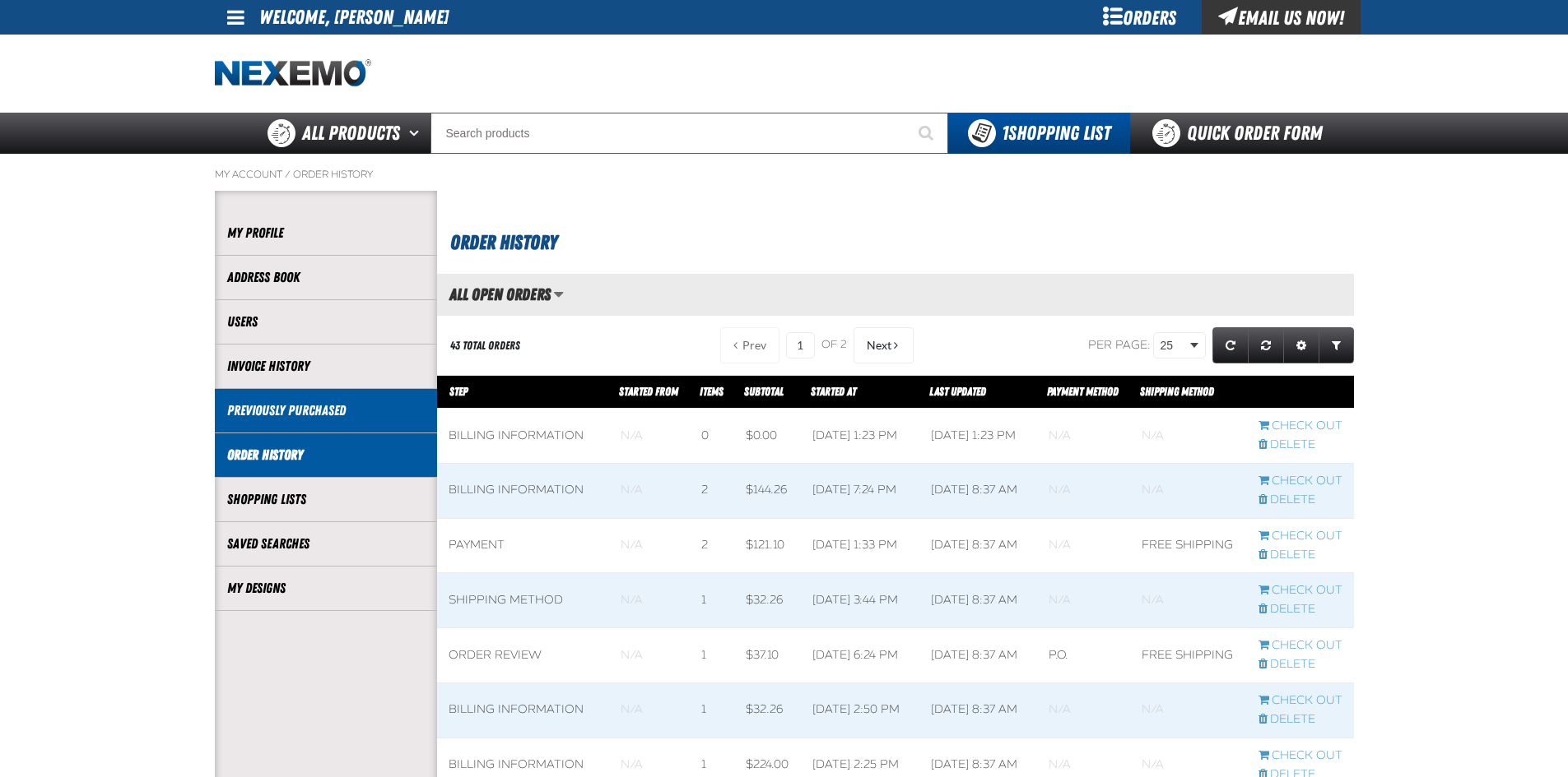
click at [320, 415] on link "Previously Purchased" at bounding box center [326, 411] width 197 height 19
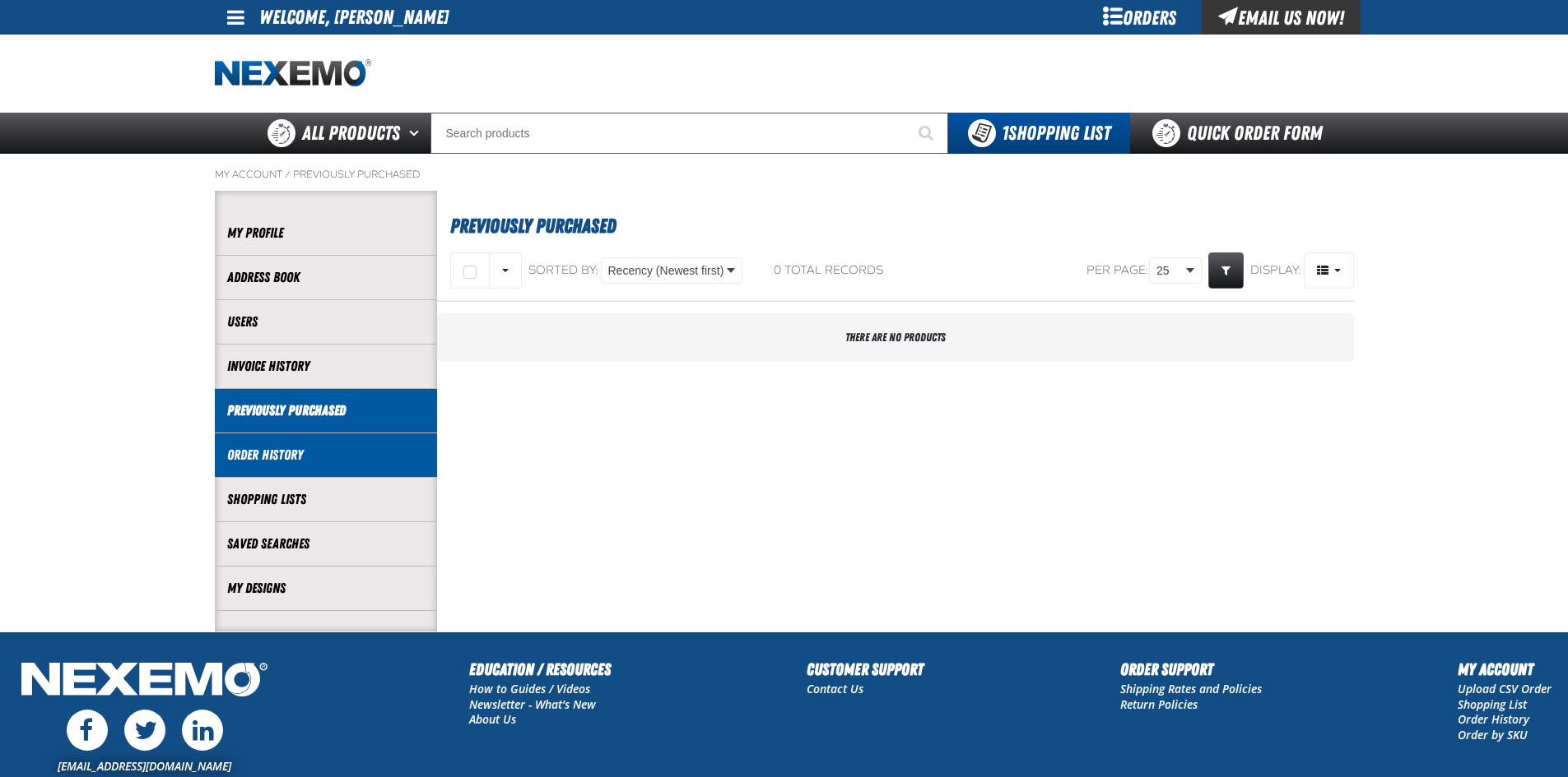
click at [291, 457] on link "Order History" at bounding box center [326, 456] width 197 height 19
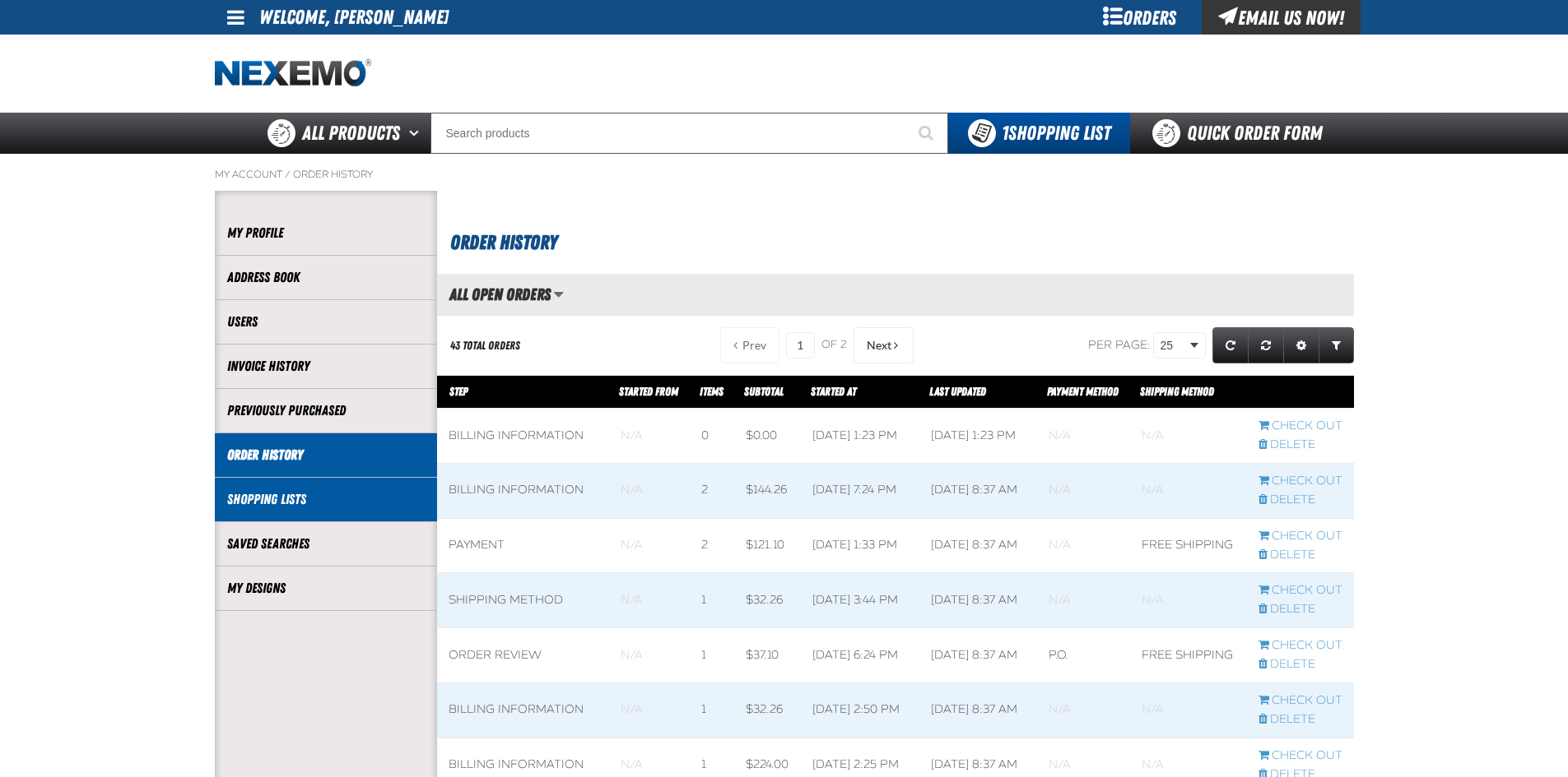
click at [294, 497] on link "Shopping Lists" at bounding box center [326, 500] width 197 height 19
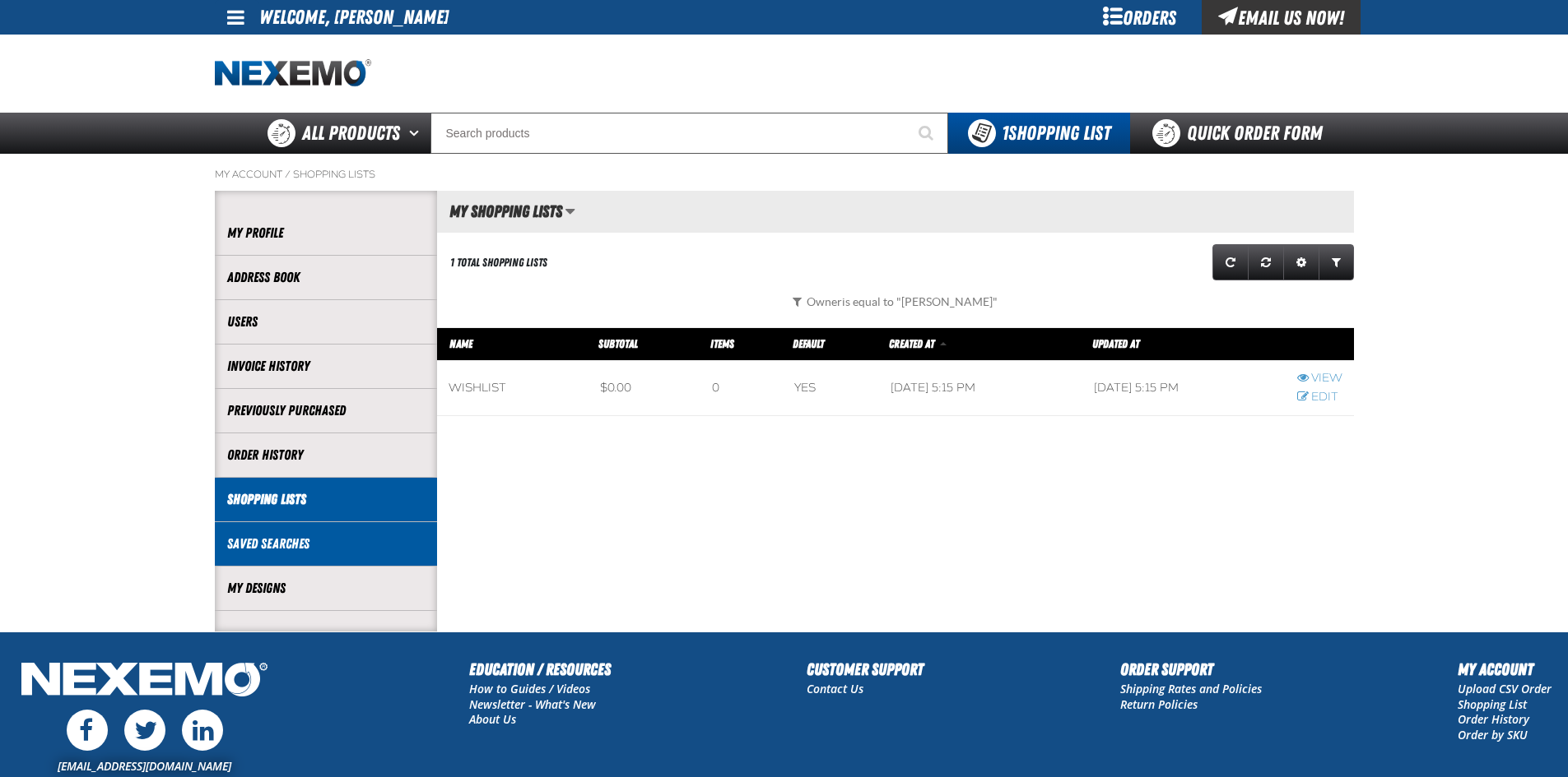
scroll to position [1, 1]
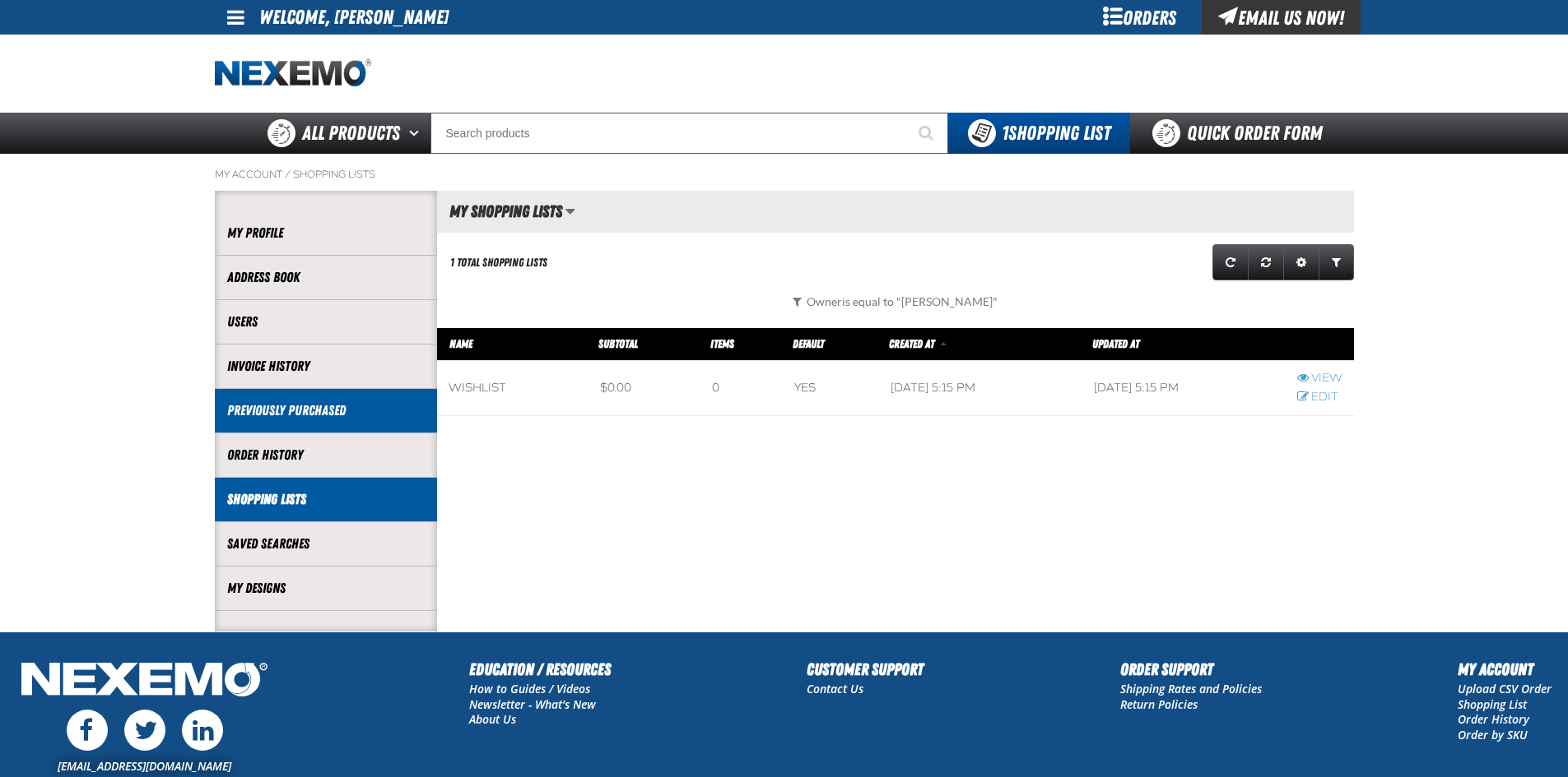
click at [335, 423] on li "Previously Purchased" at bounding box center [326, 411] width 223 height 45
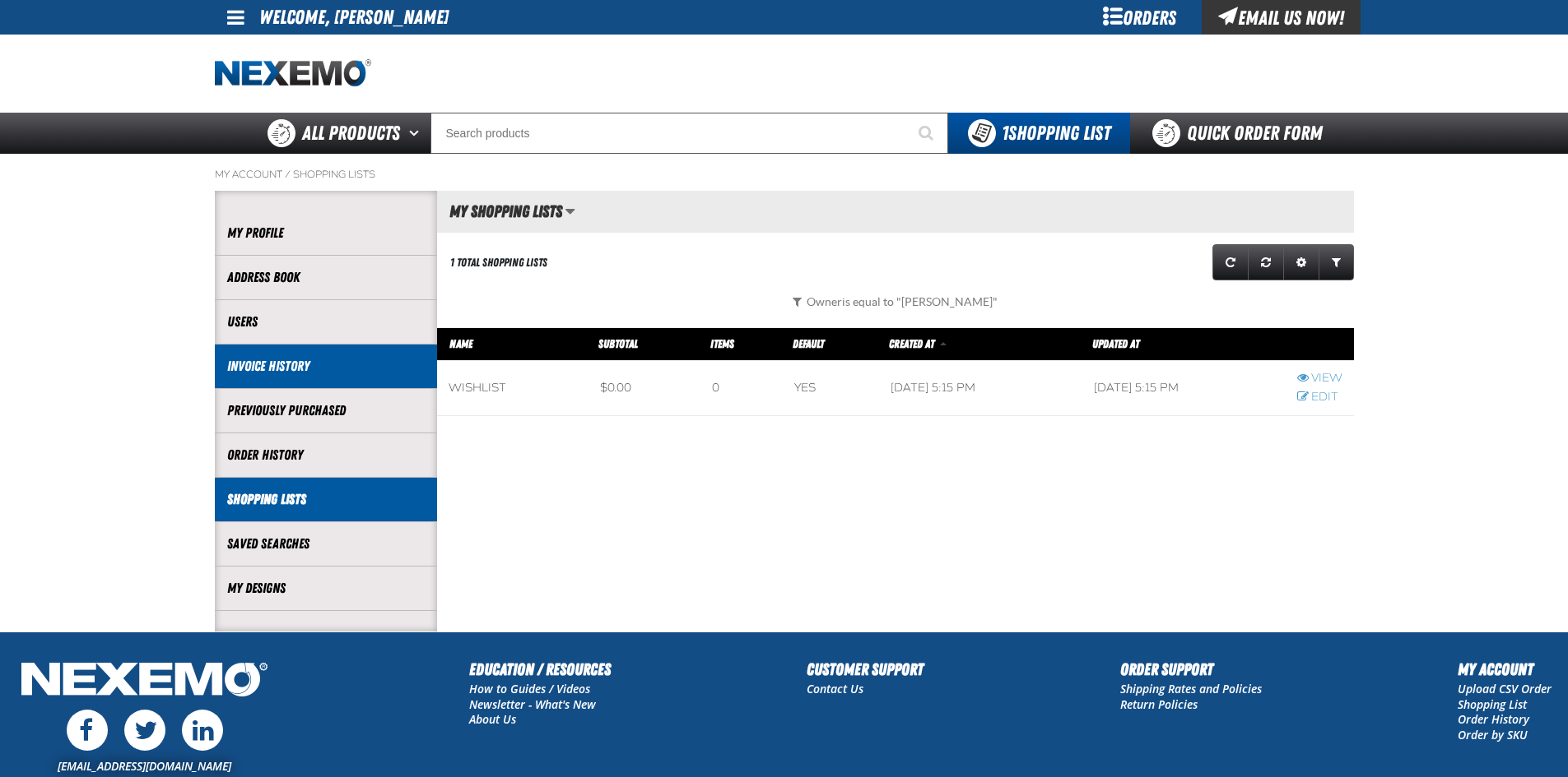
click at [295, 367] on link "Invoice History" at bounding box center [326, 367] width 197 height 19
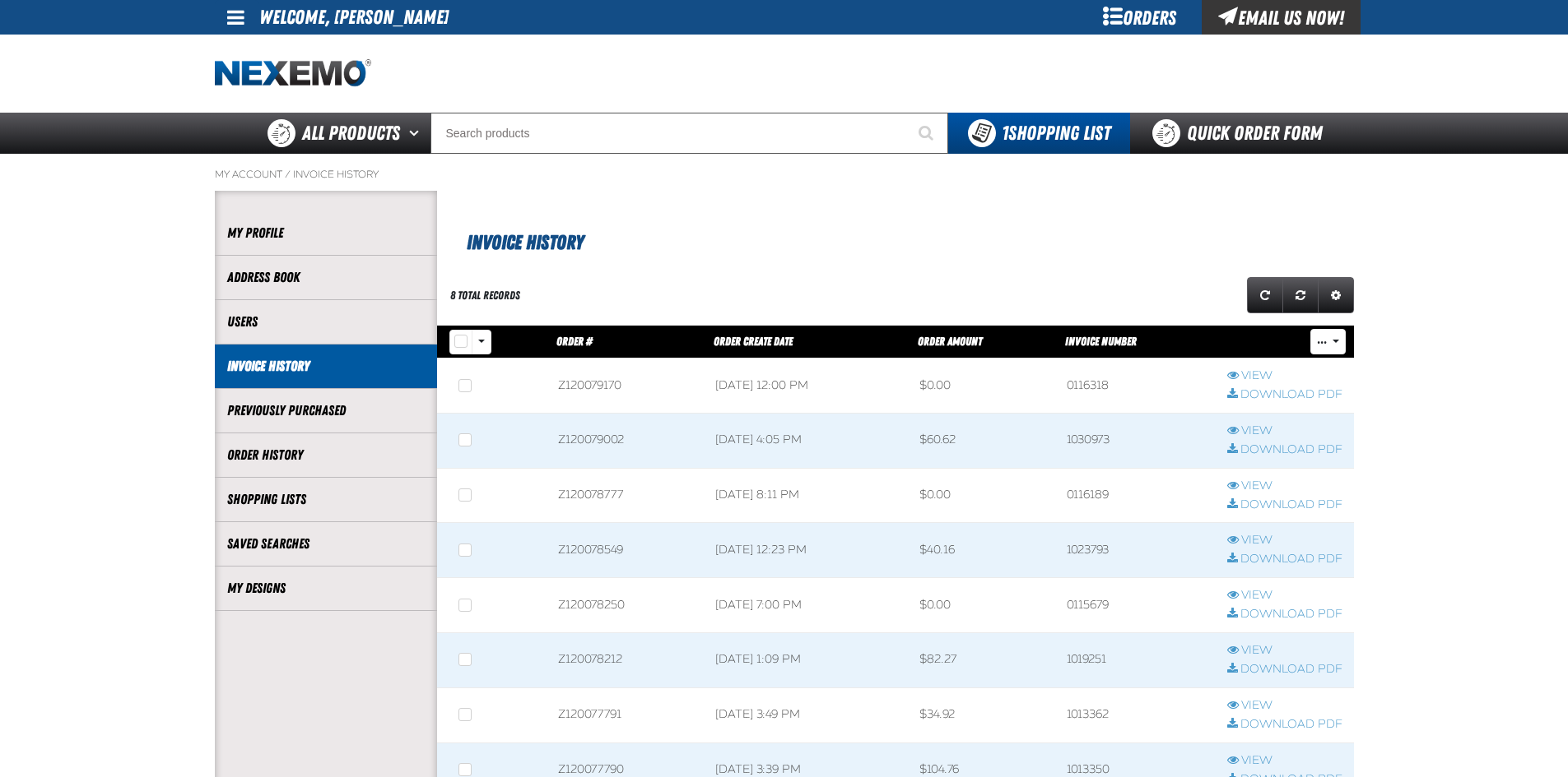
scroll to position [1, 1]
click at [1225, 127] on link "Quick Order Form" at bounding box center [1241, 133] width 223 height 42
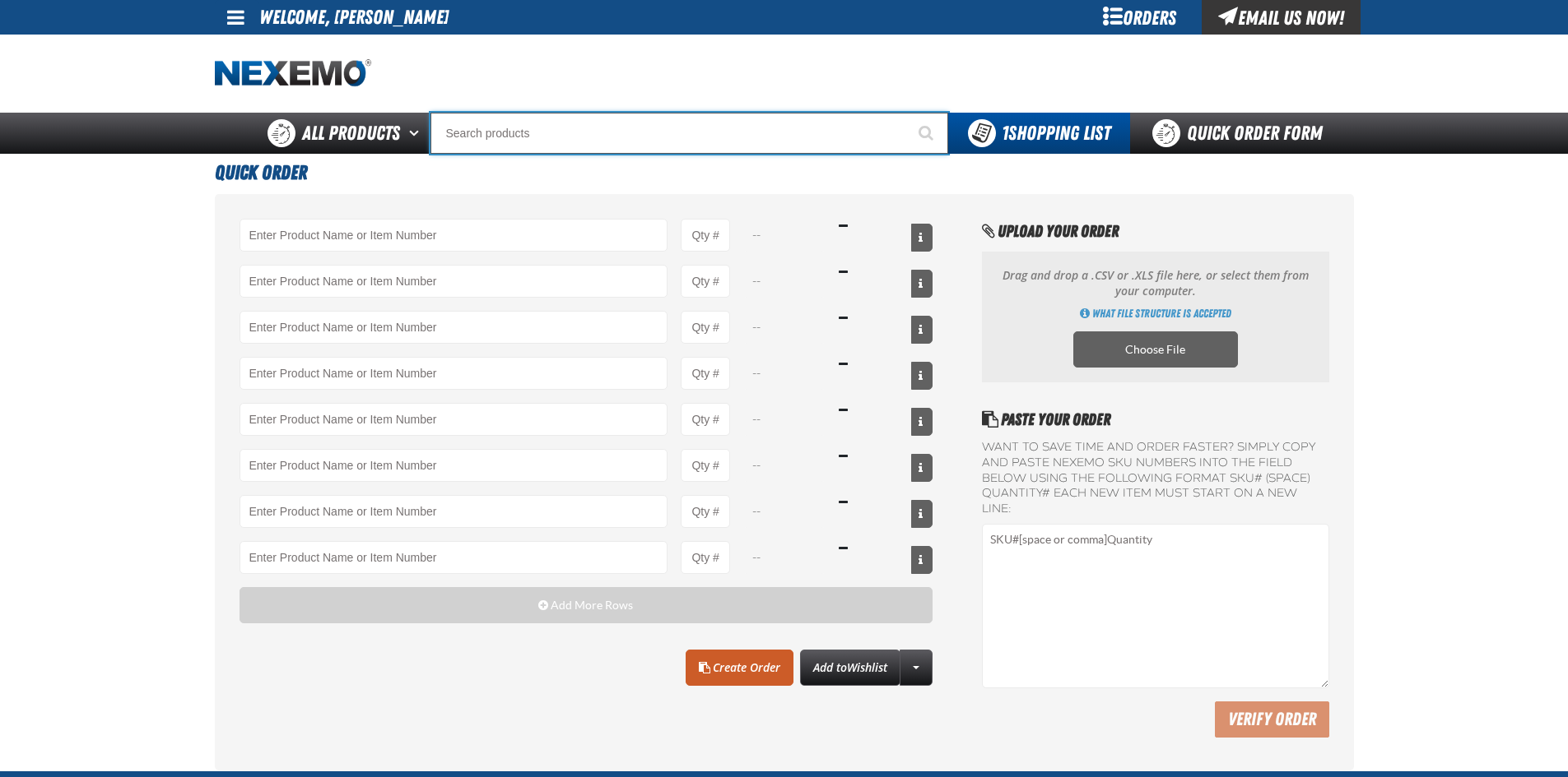
click at [560, 136] on input "Search" at bounding box center [689, 133] width 518 height 42
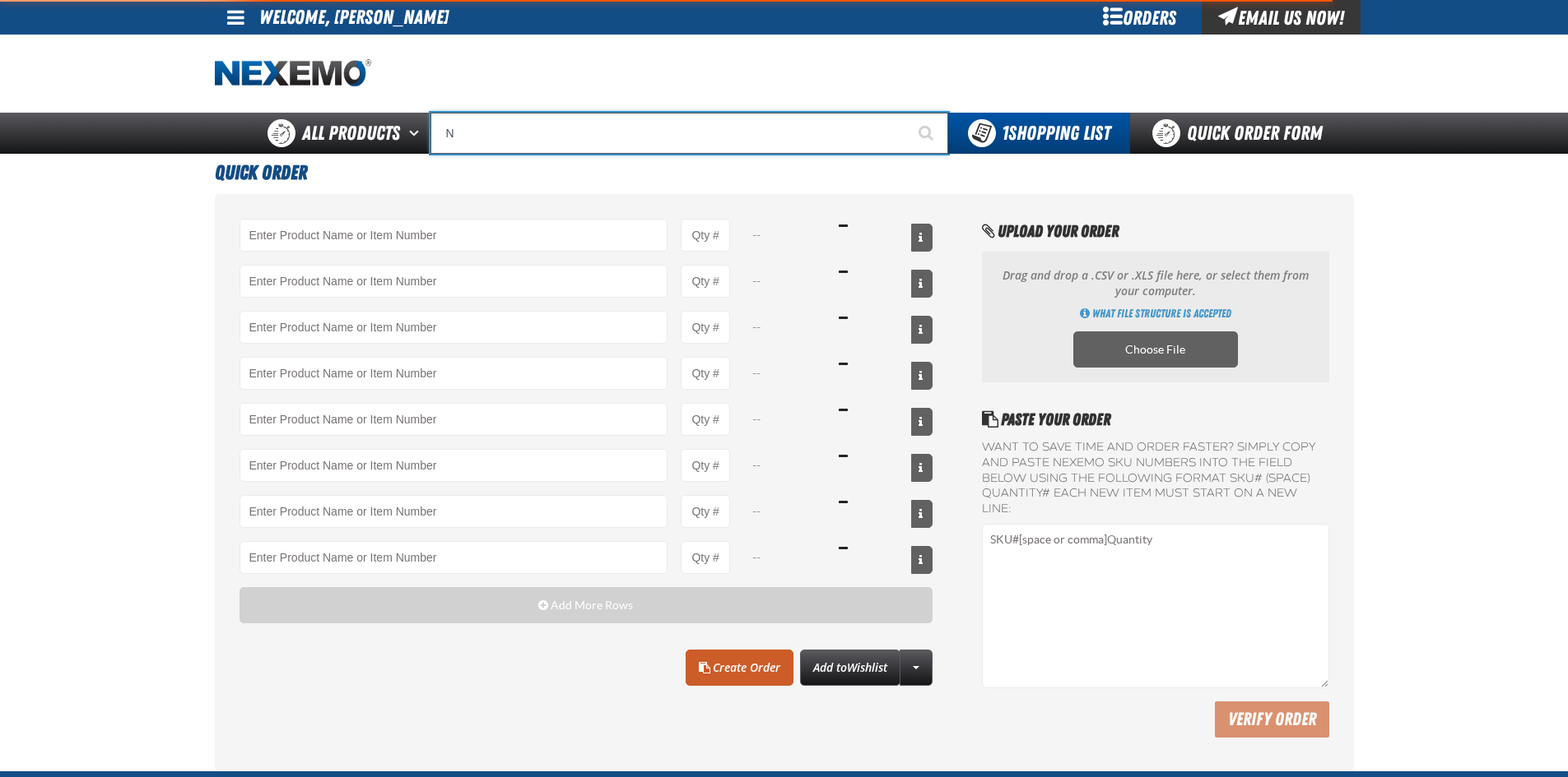
type input "NI"
type input "NISSAN"
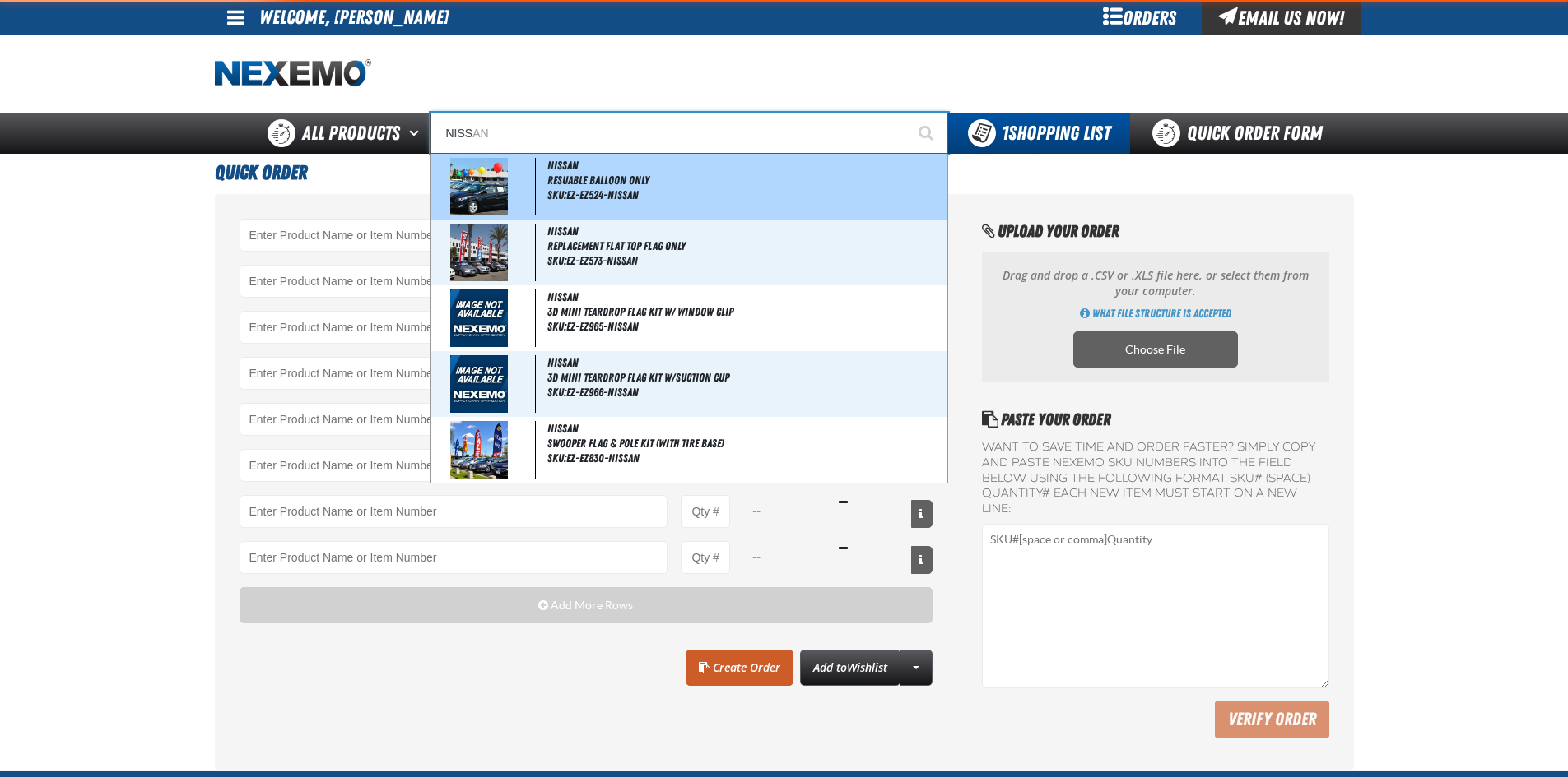
type input "NISSA"
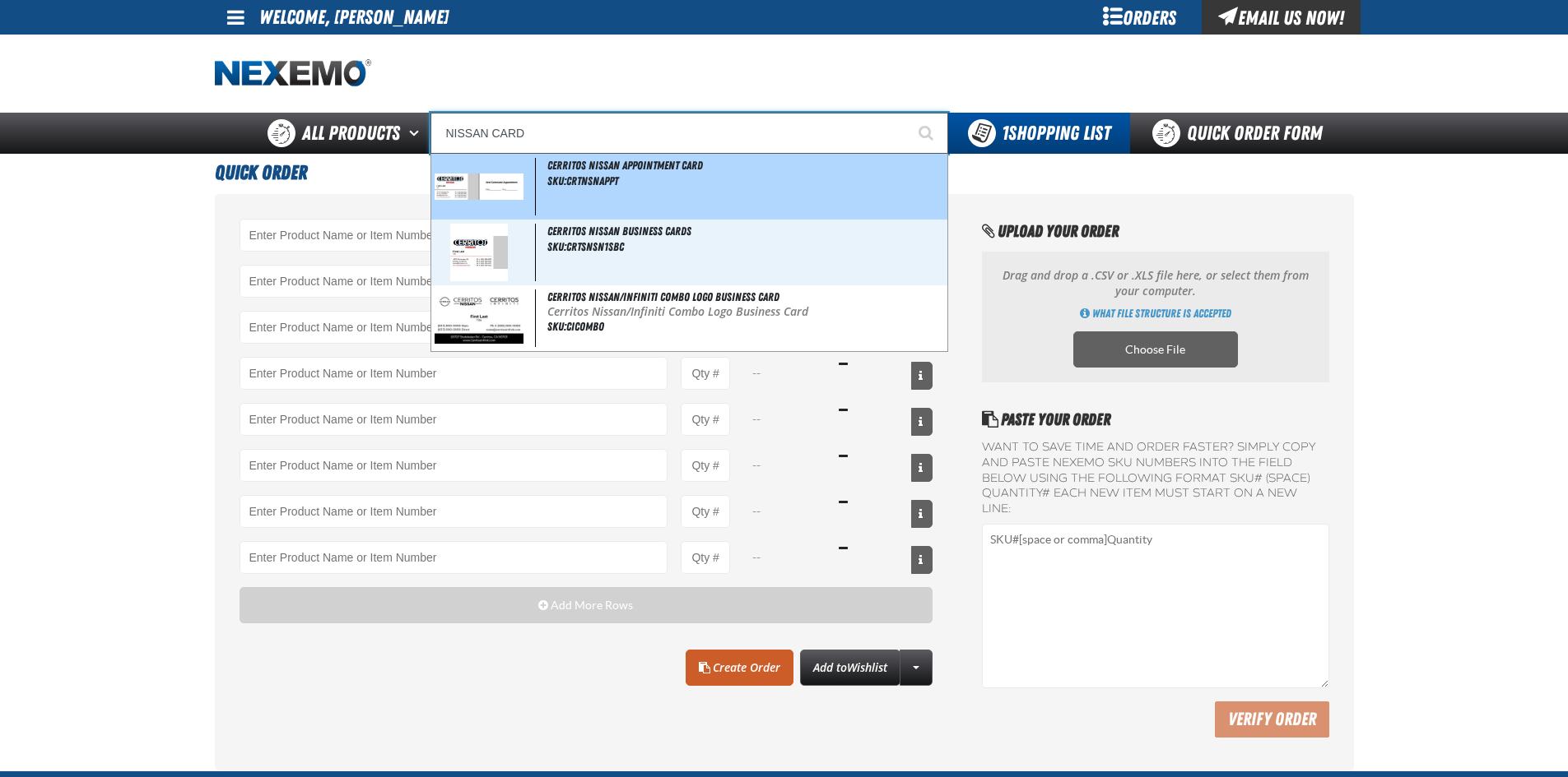
click at [479, 184] on img at bounding box center [479, 186] width 90 height 25
type input "Cerritos Nissan Appointment Card"
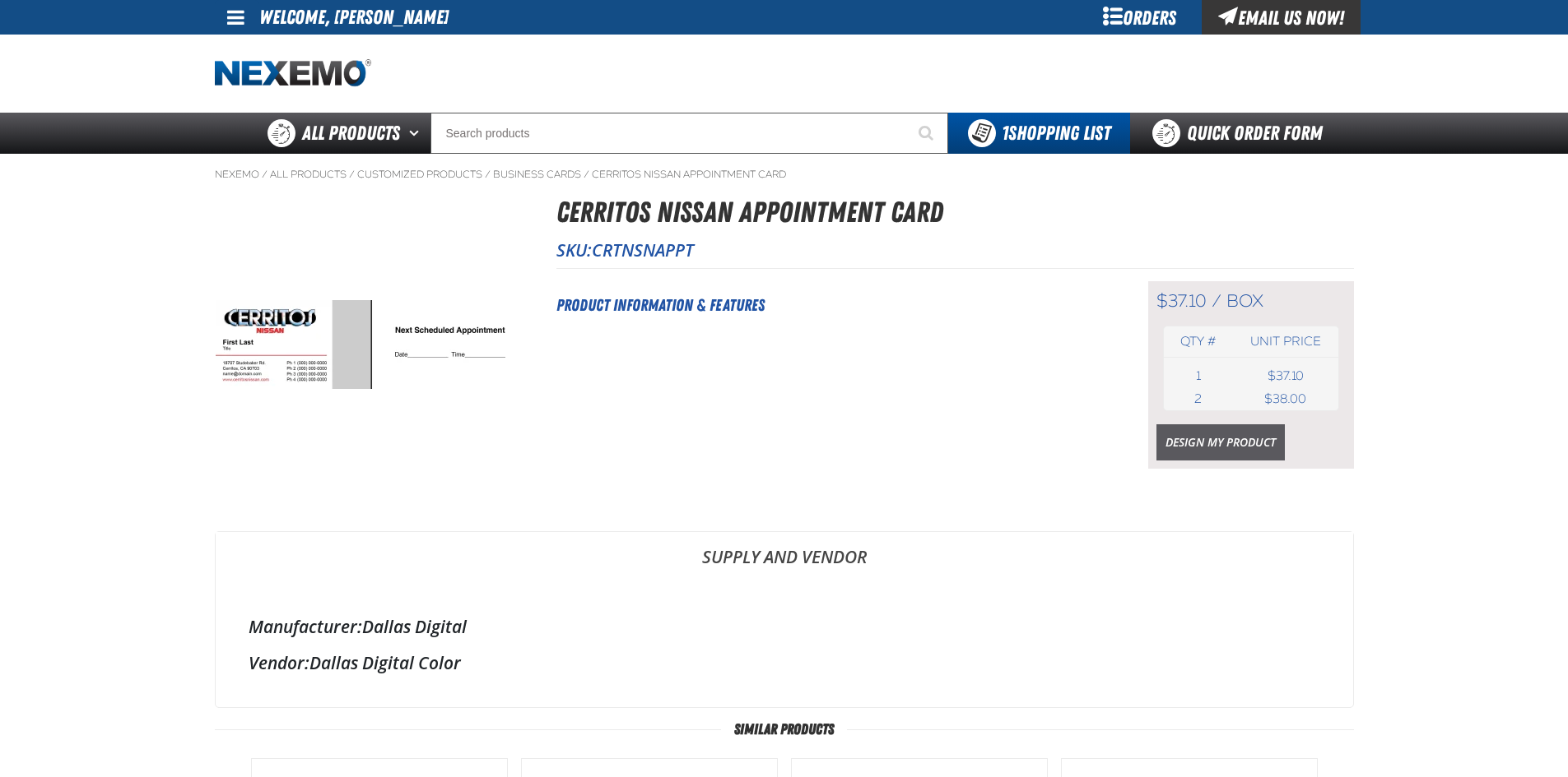
click at [1183, 437] on link "Design My Product" at bounding box center [1221, 442] width 129 height 36
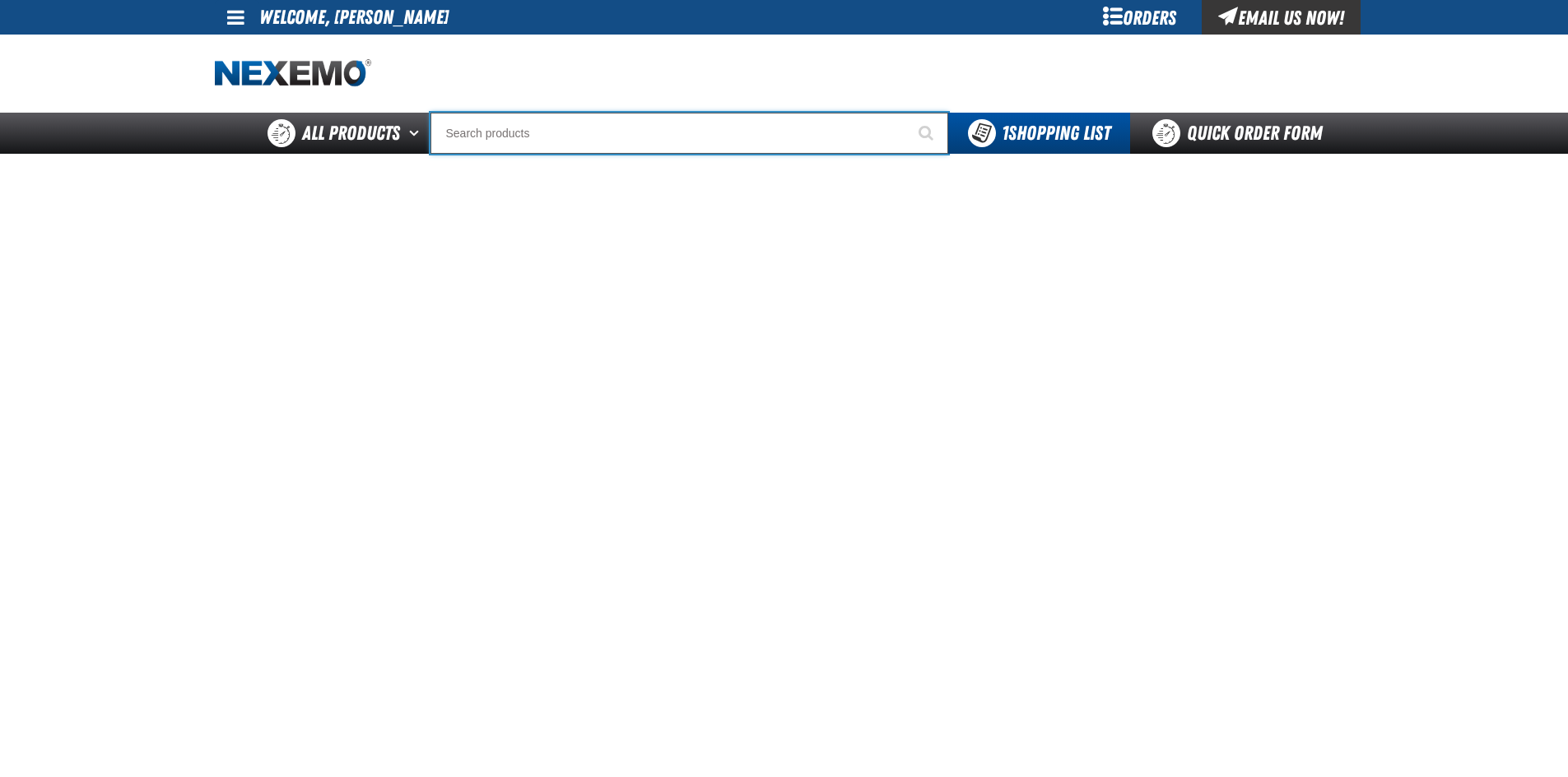
click at [541, 141] on input "Search" at bounding box center [689, 133] width 518 height 42
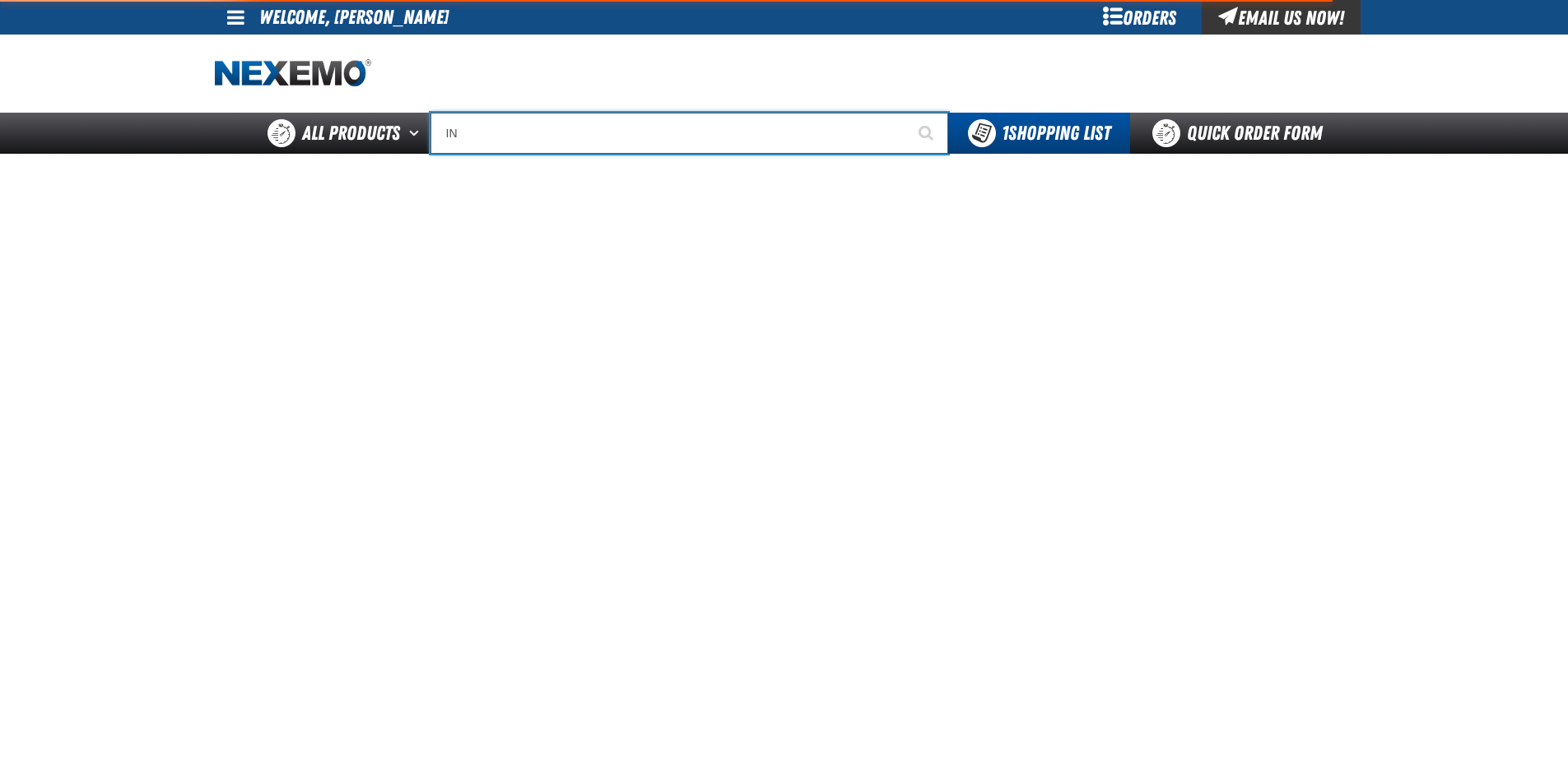
type input "INF"
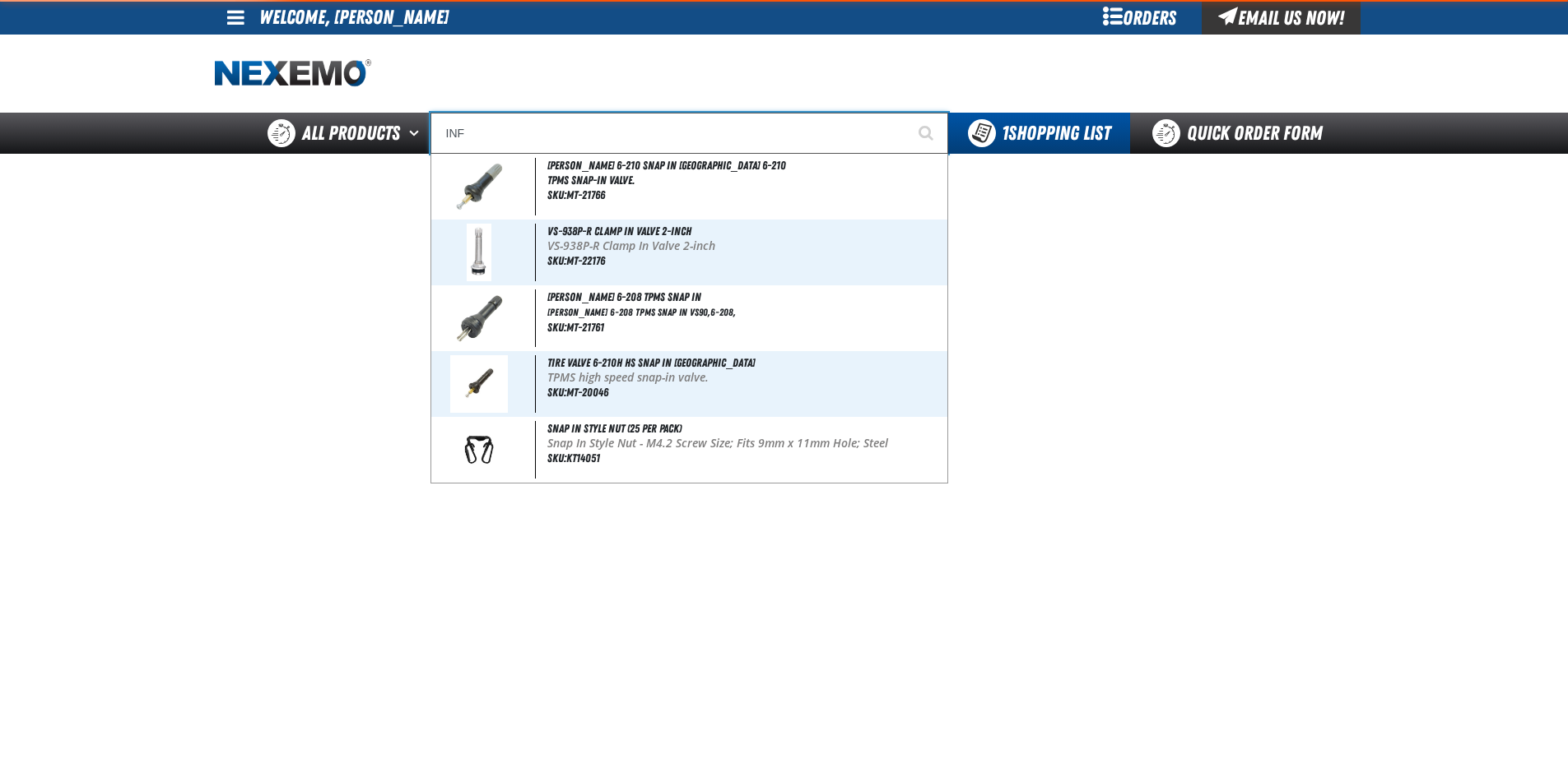
type input "INFINITI"
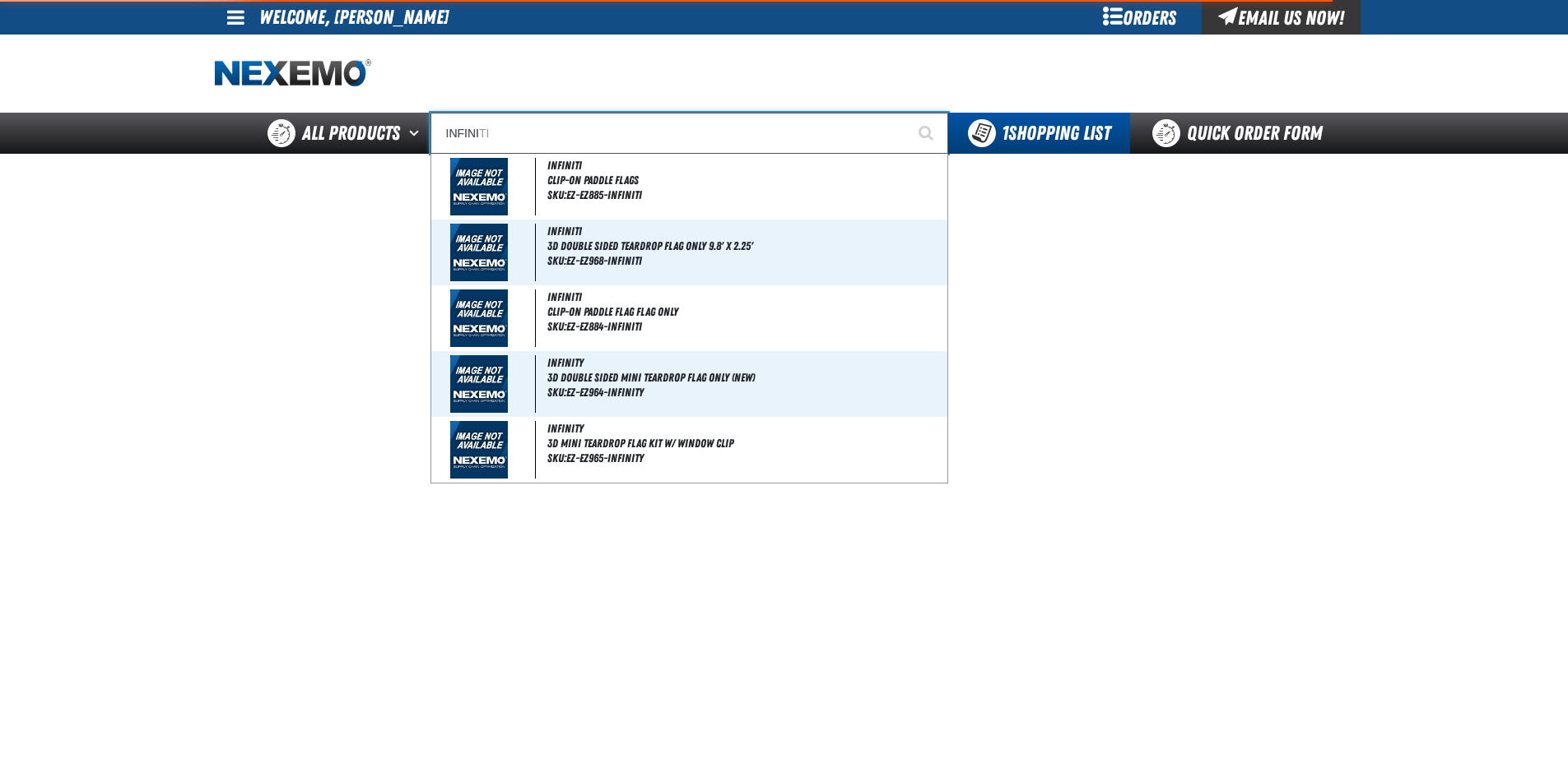
type input "INFINIT"
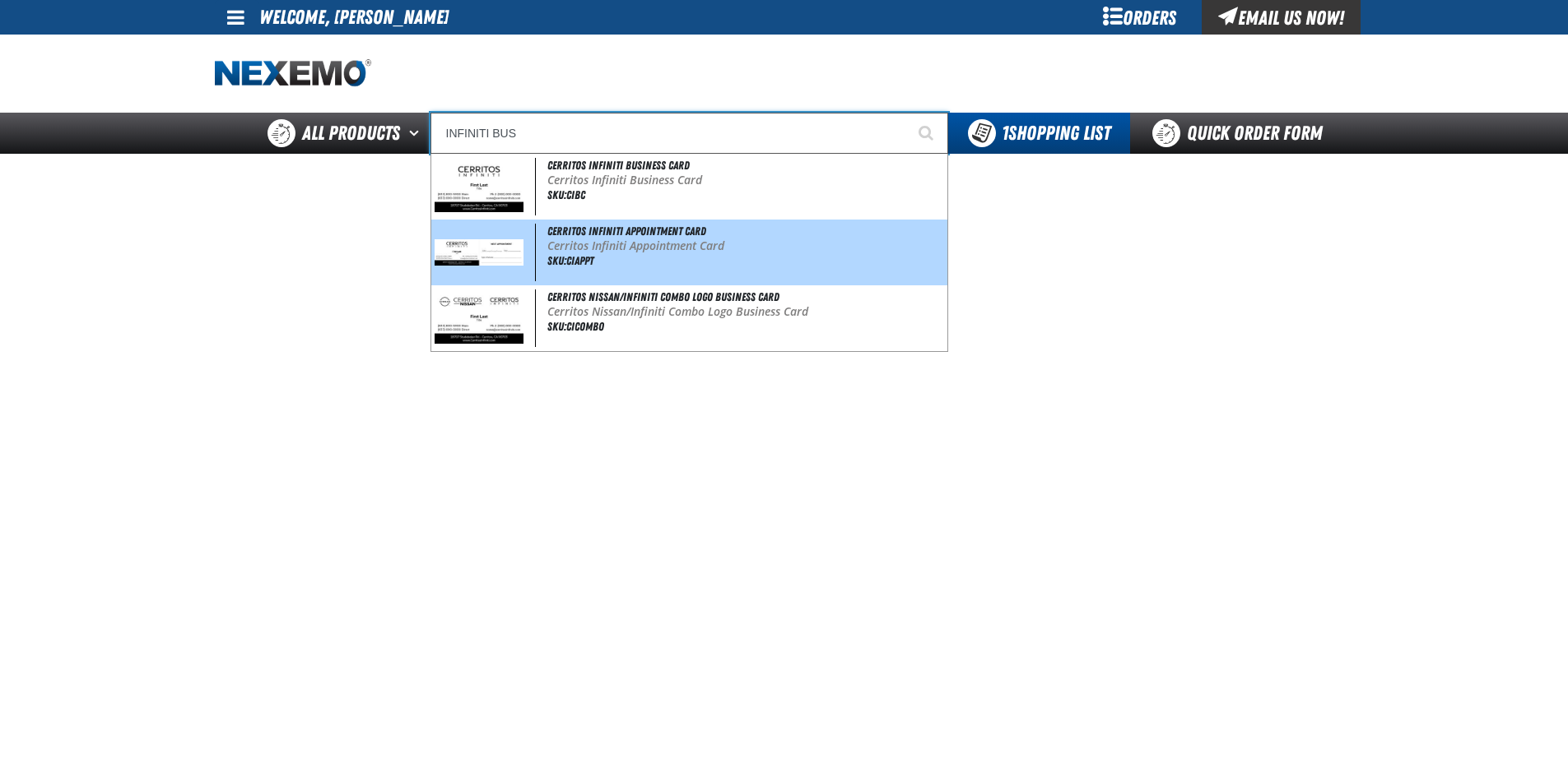
click at [492, 258] on img at bounding box center [479, 252] width 90 height 25
type input "Cerritos Infiniti Appointment Card"
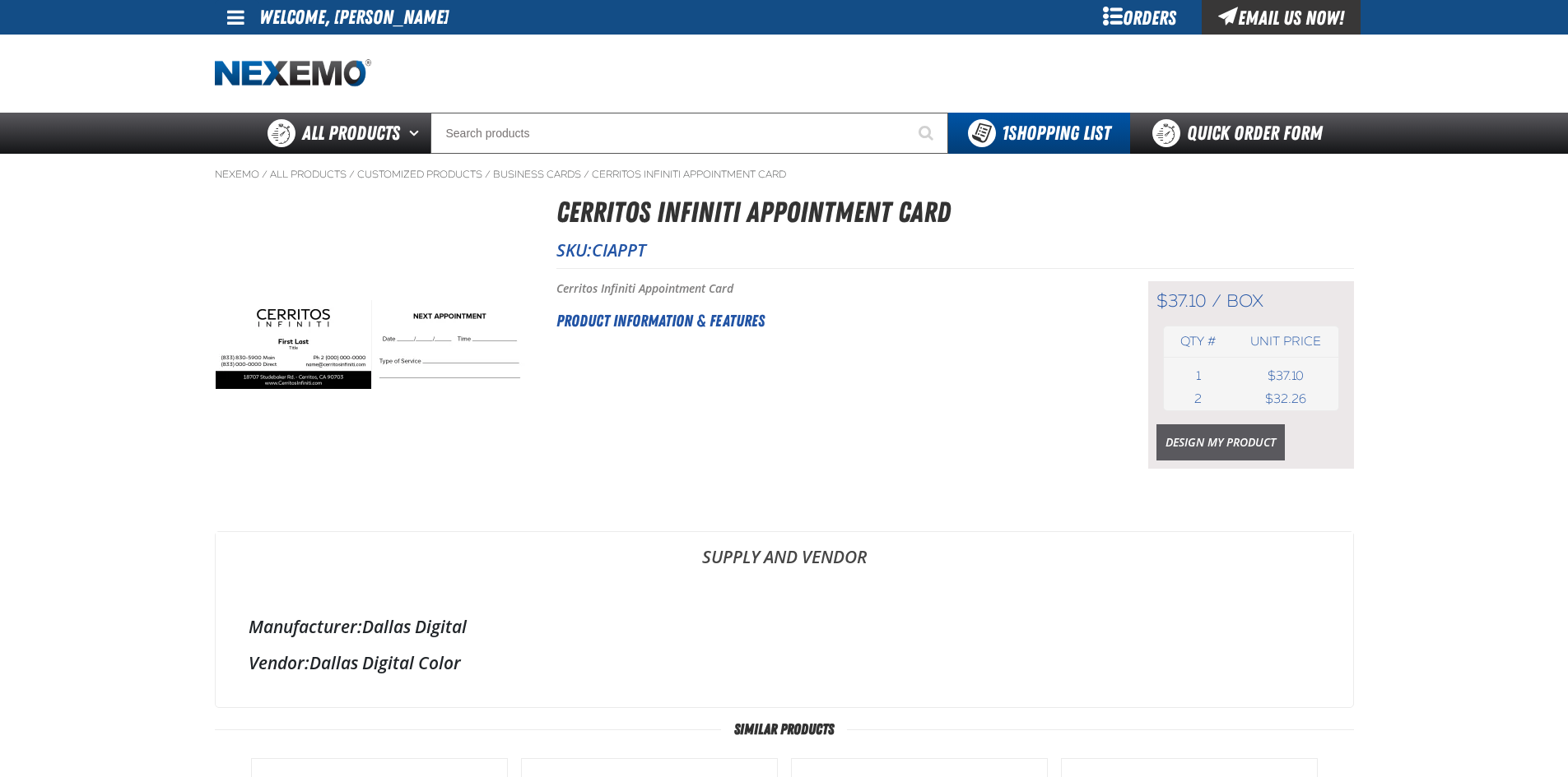
click at [1224, 441] on link "Design My Product" at bounding box center [1221, 442] width 129 height 36
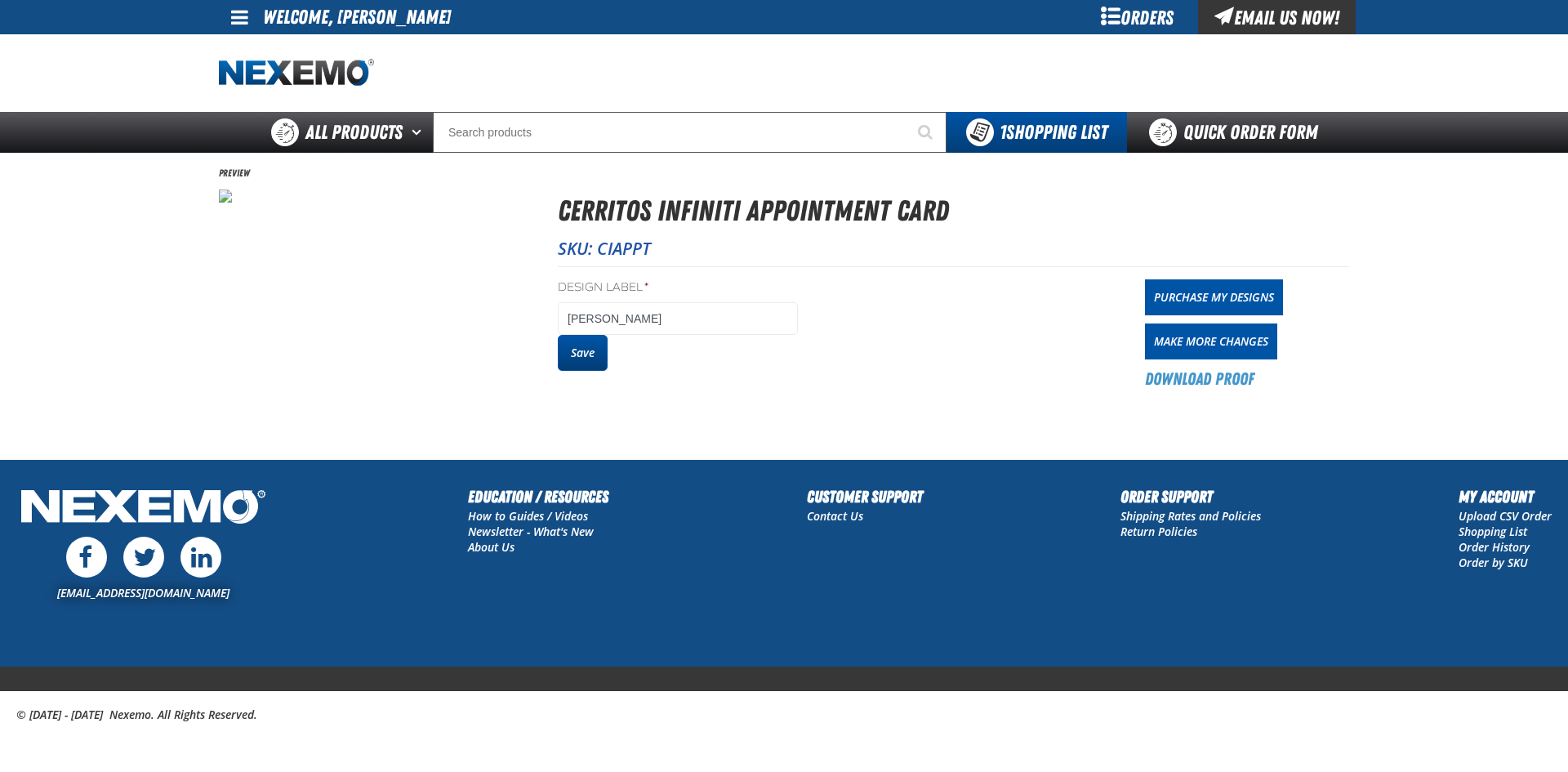
click at [569, 353] on button "Save" at bounding box center [583, 353] width 50 height 36
click at [1169, 292] on link "Purchase My Designs" at bounding box center [1214, 297] width 138 height 36
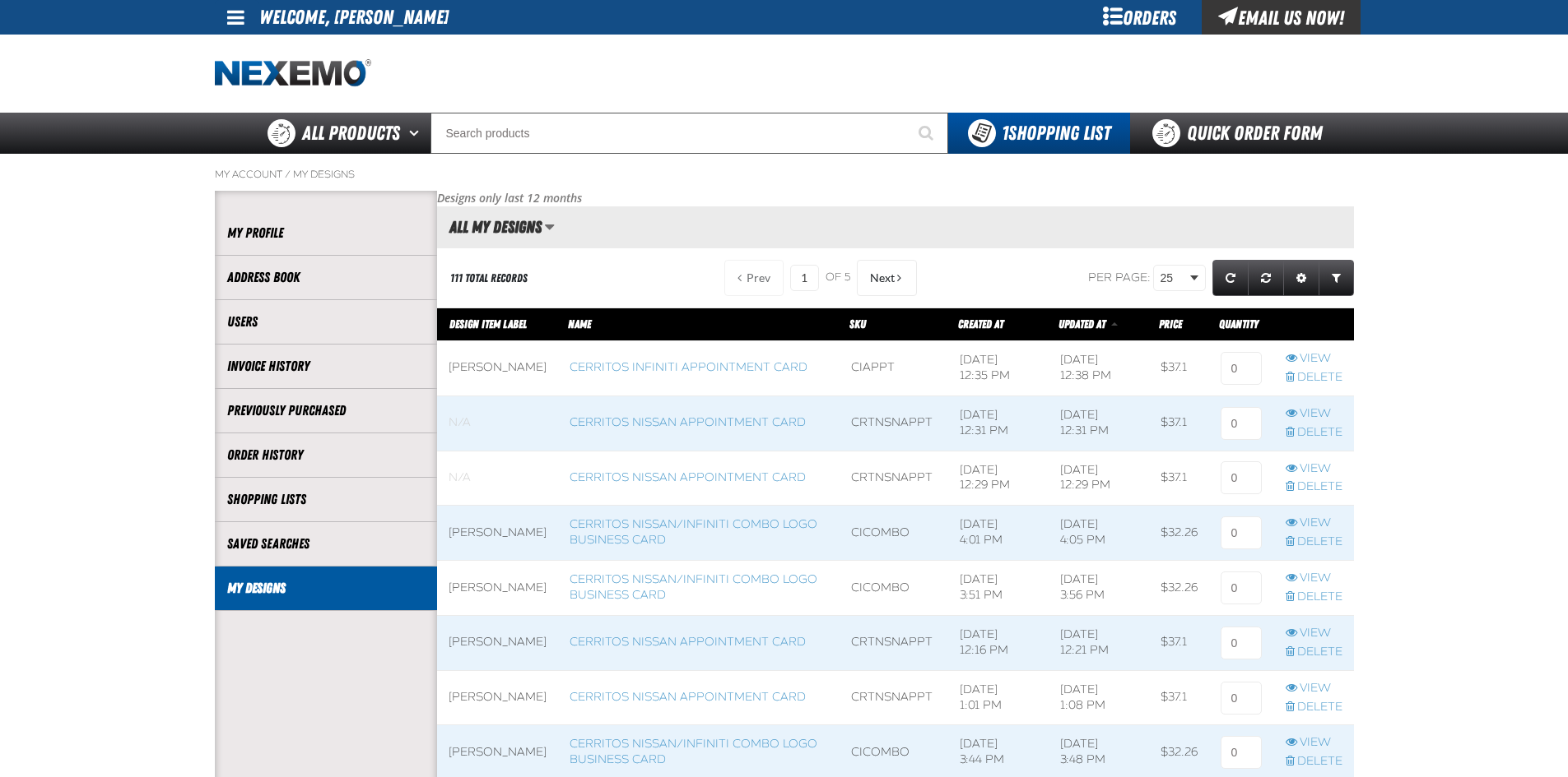
scroll to position [1, 1]
click at [1237, 366] on input at bounding box center [1241, 369] width 42 height 33
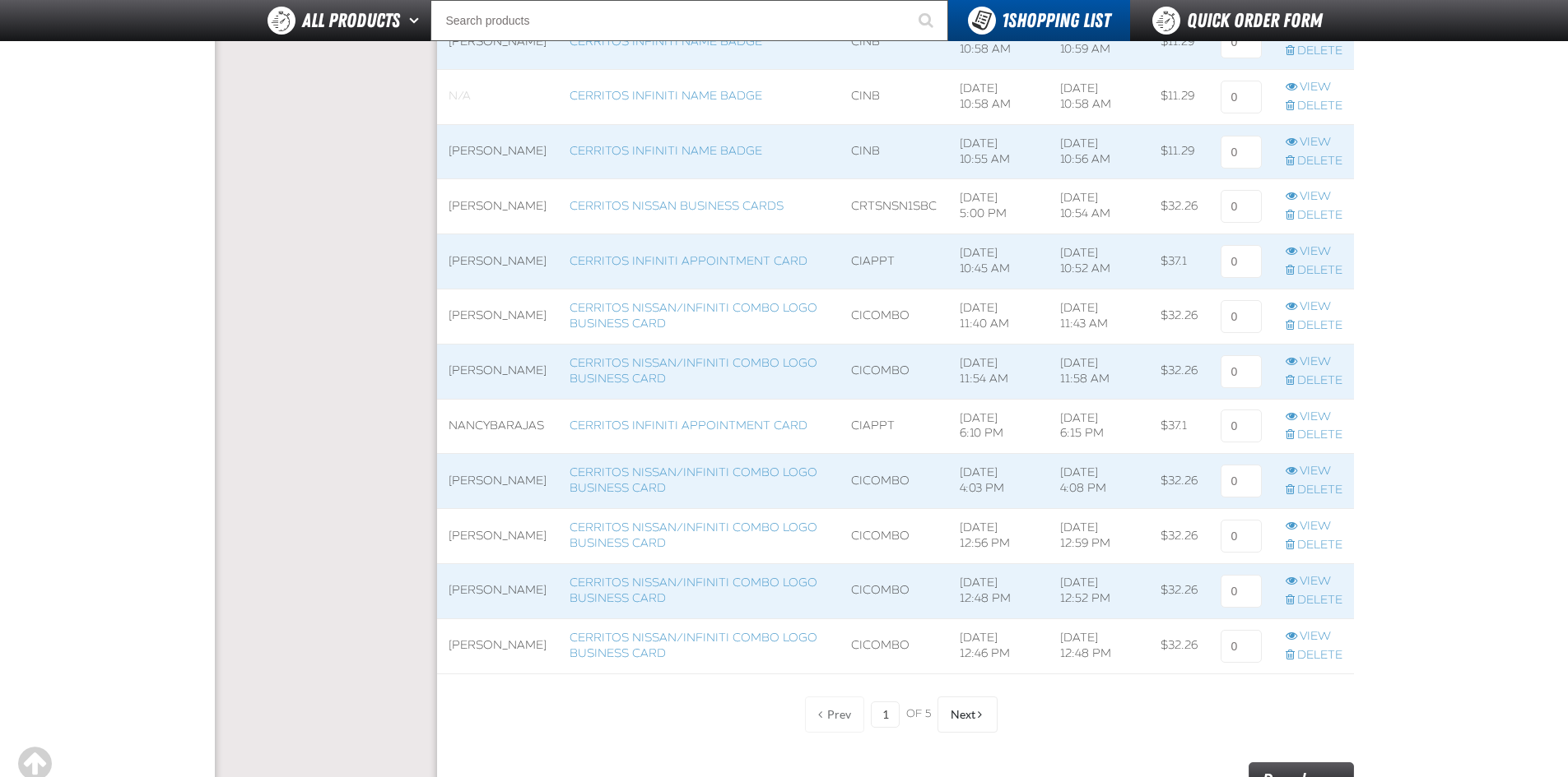
scroll to position [1316, 0]
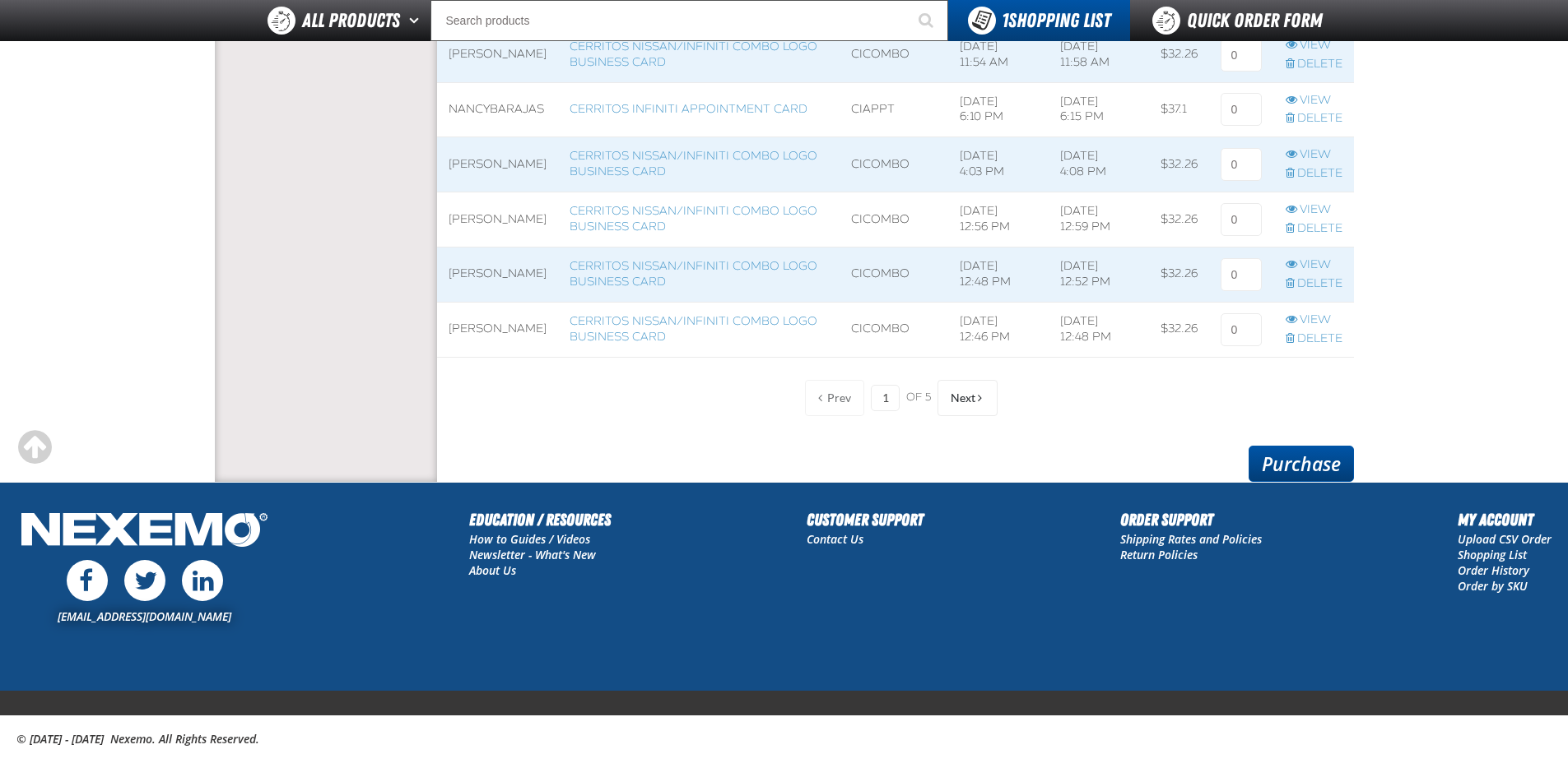
type input "2"
click at [1298, 464] on link "Purchase" at bounding box center [1301, 463] width 106 height 36
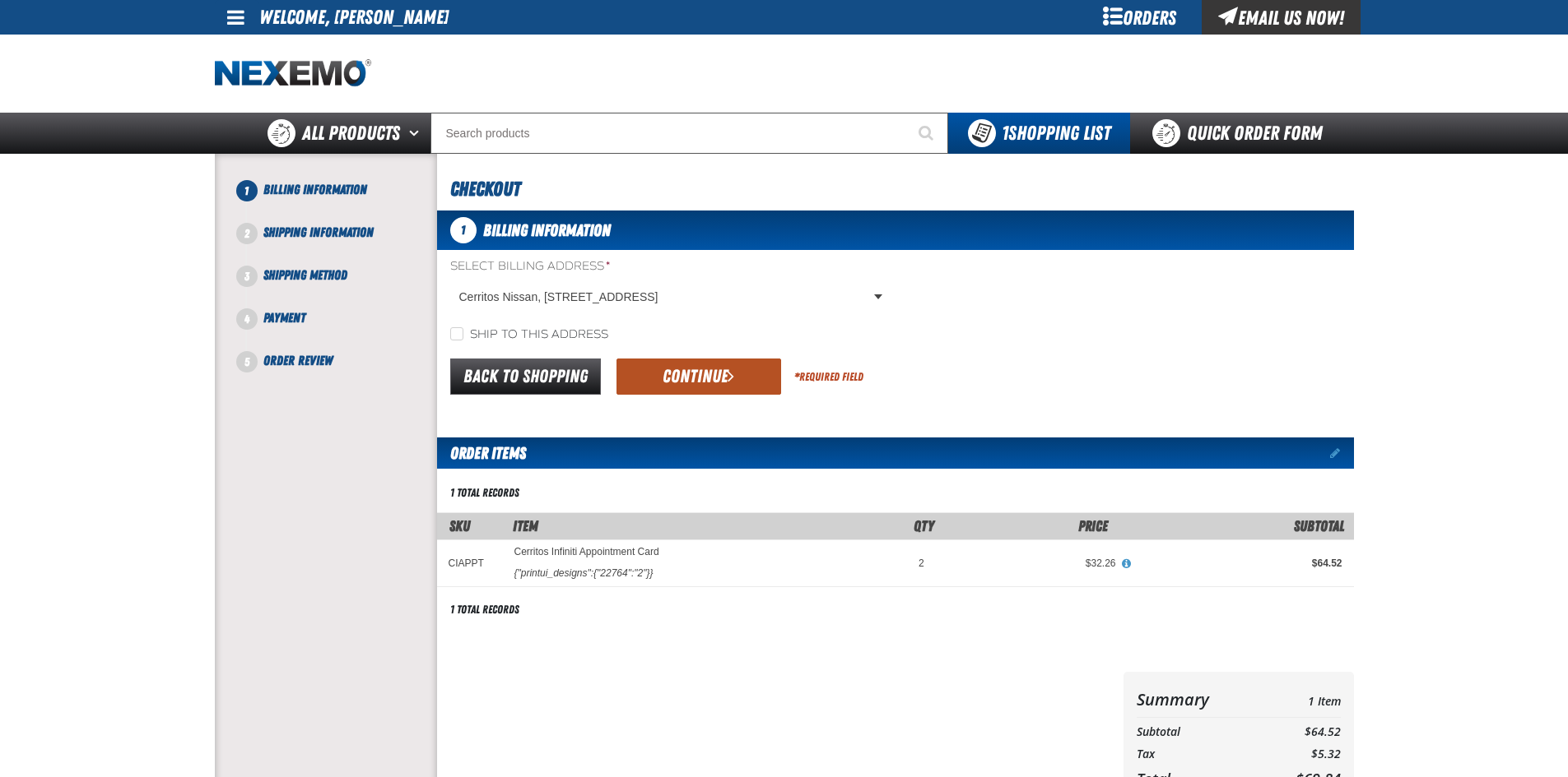
click at [682, 378] on button "Continue" at bounding box center [699, 376] width 165 height 36
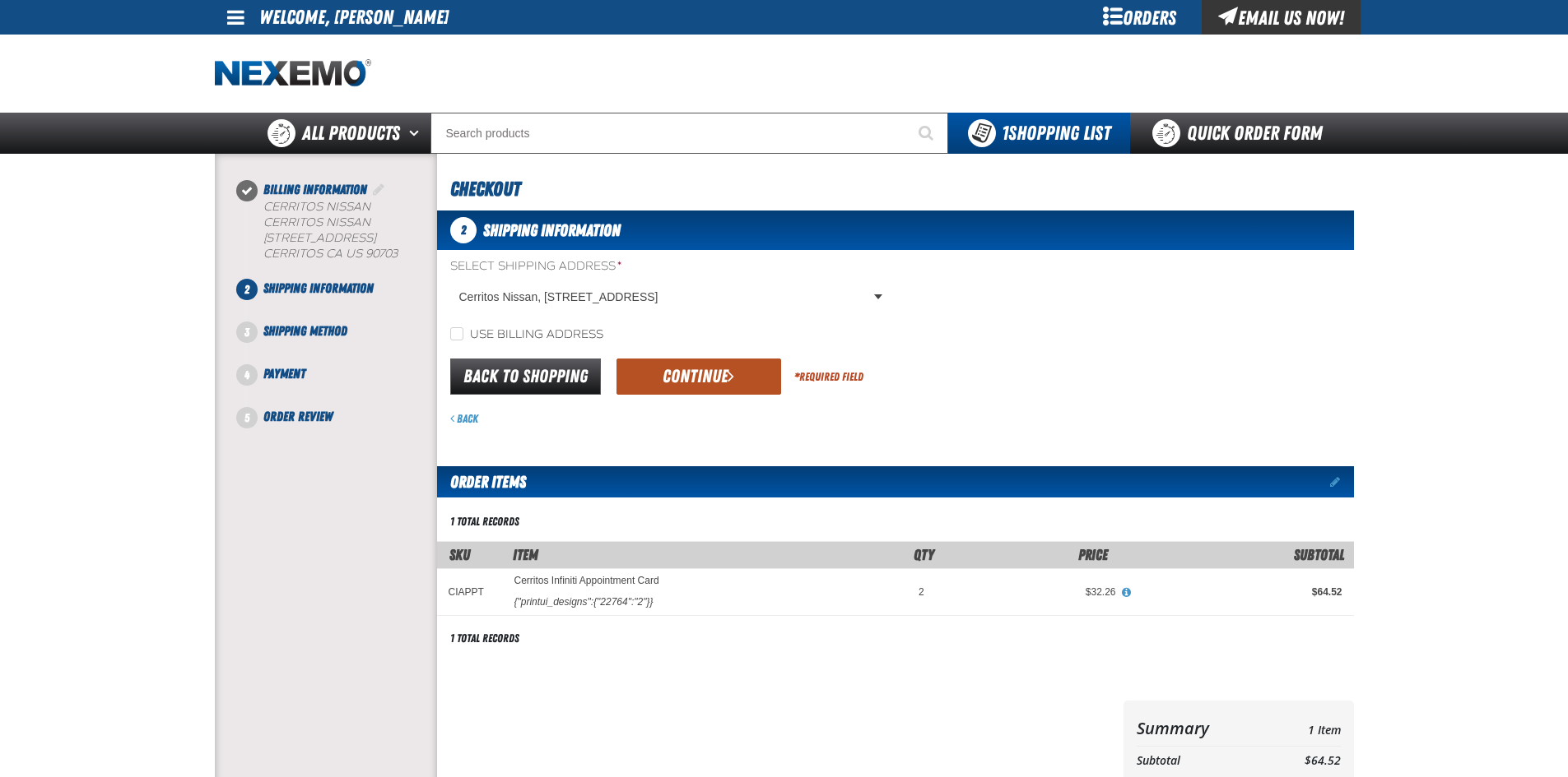
click at [674, 373] on button "Continue" at bounding box center [699, 376] width 165 height 36
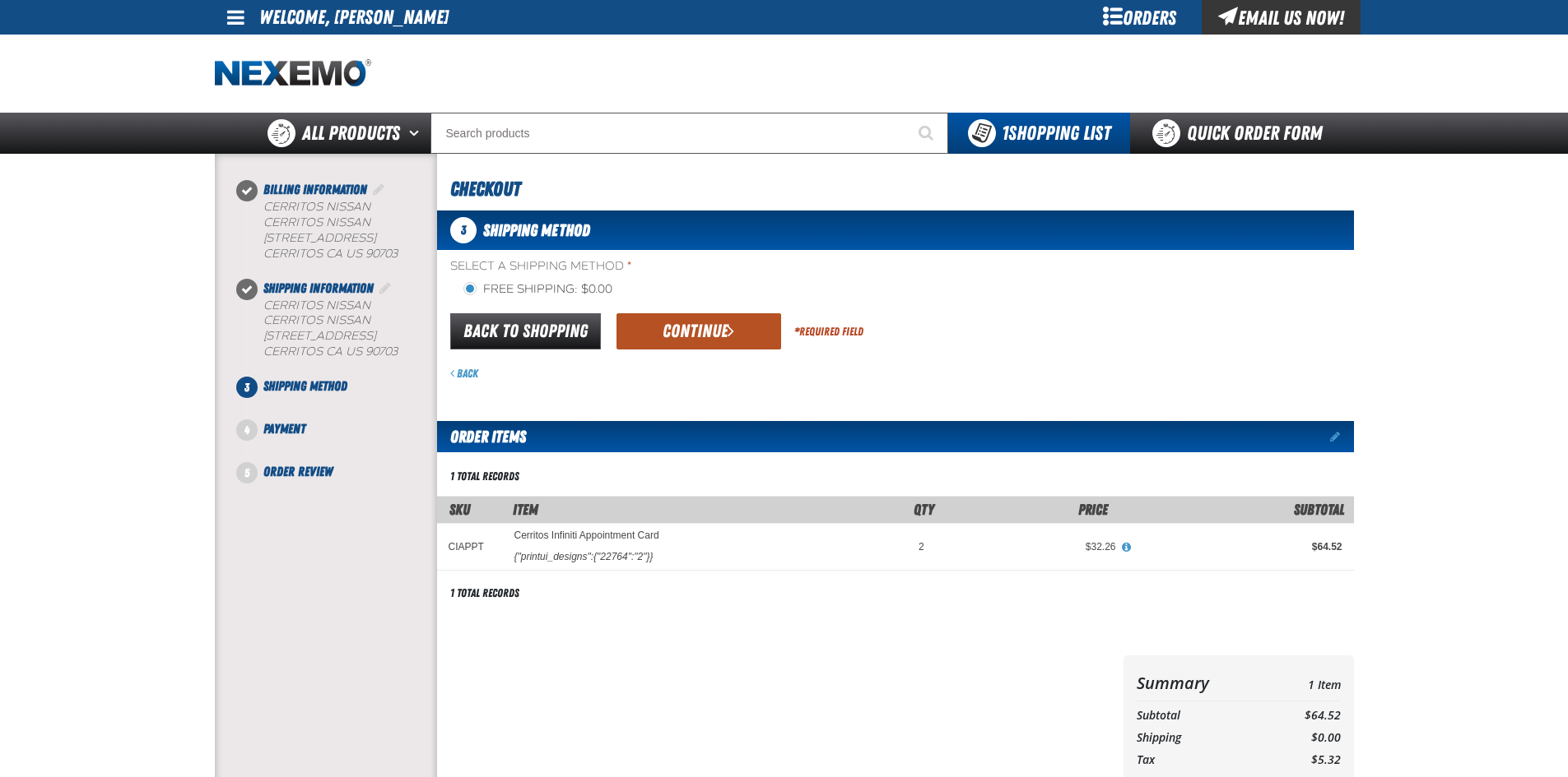
click at [698, 327] on button "Continue" at bounding box center [699, 331] width 165 height 36
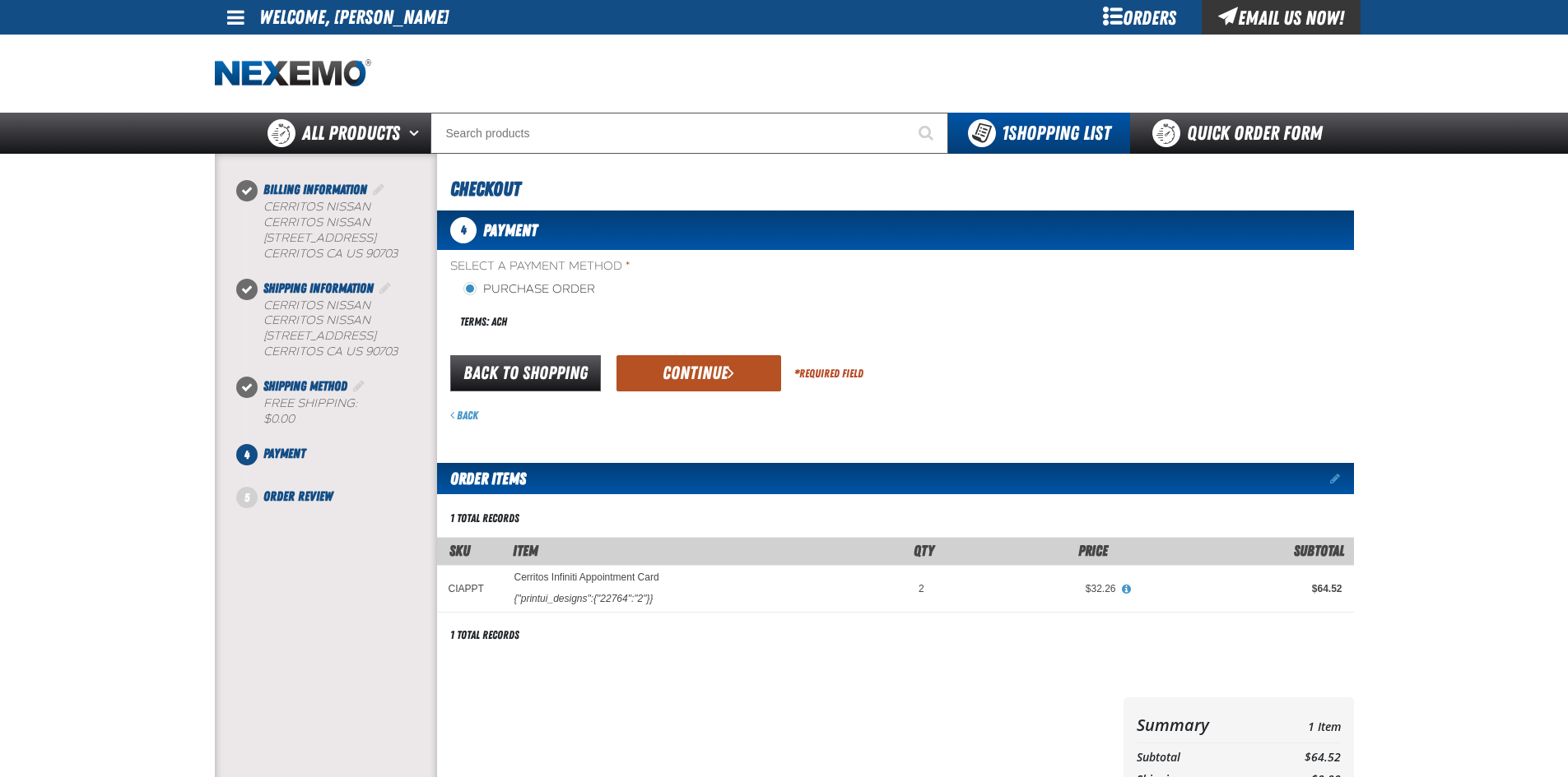
click at [686, 373] on button "Continue" at bounding box center [699, 373] width 165 height 36
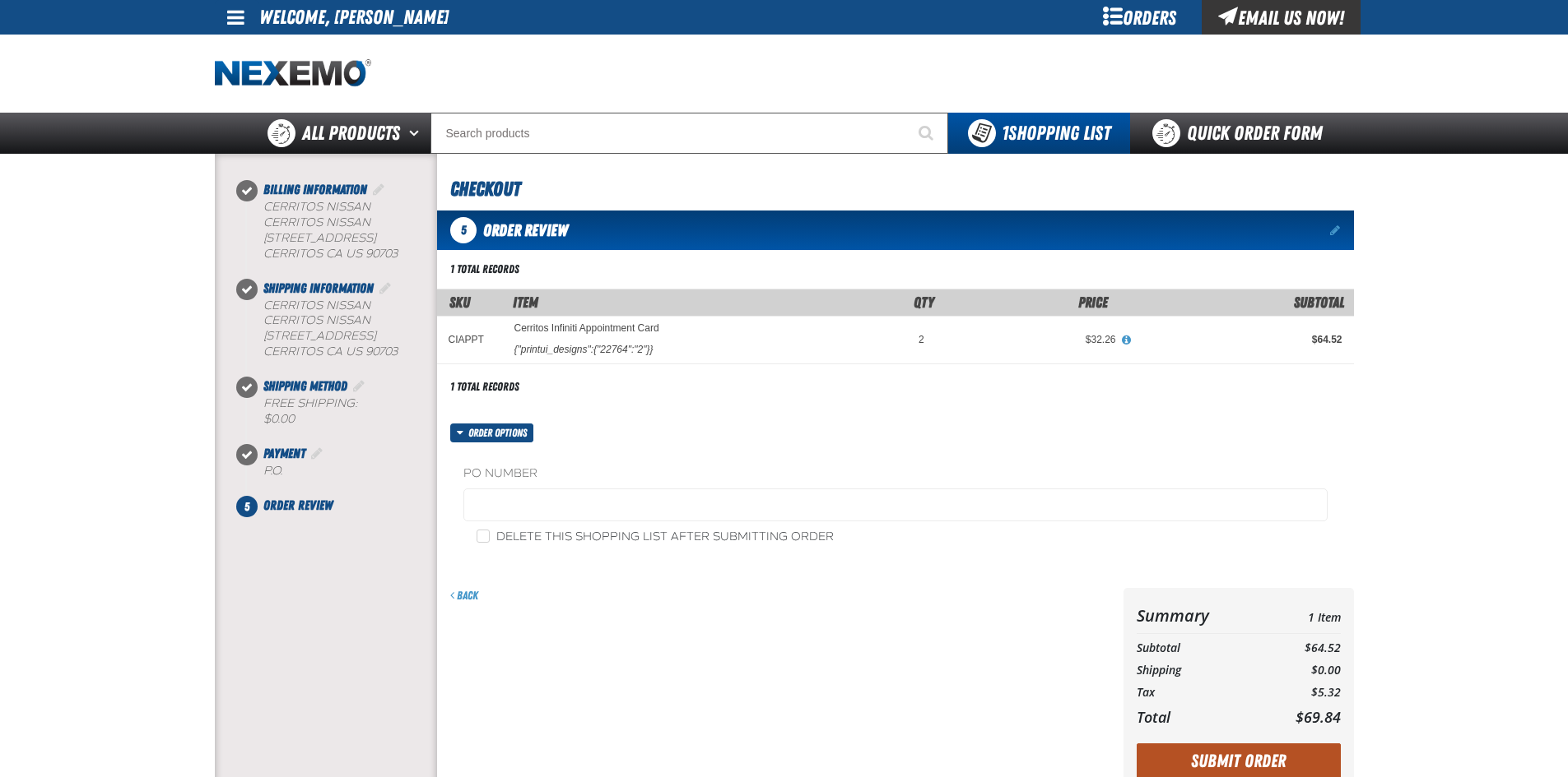
click at [1234, 757] on button "Submit Order" at bounding box center [1238, 762] width 204 height 36
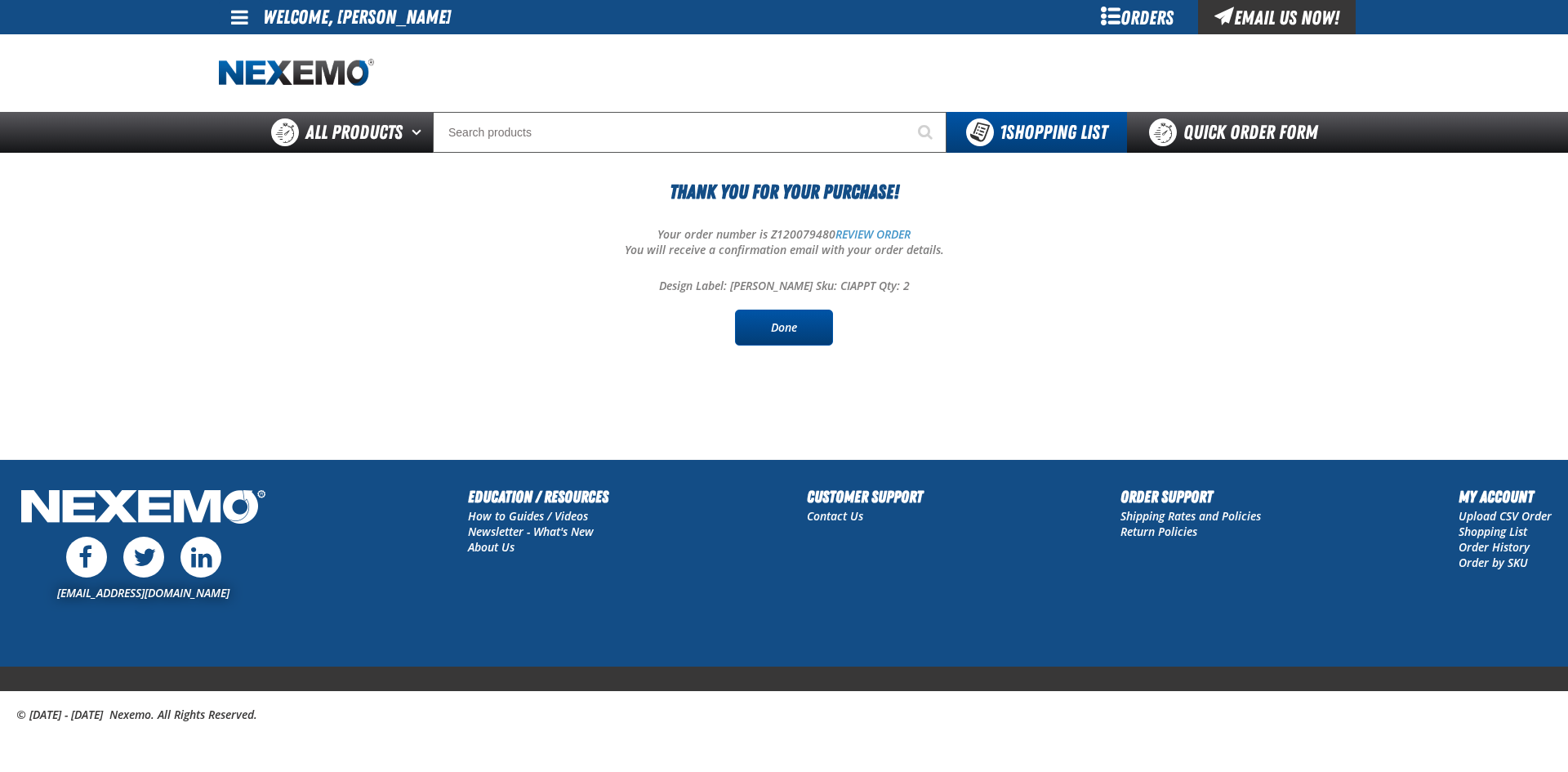
click at [787, 328] on link "Done" at bounding box center [784, 327] width 98 height 36
